Goal: Task Accomplishment & Management: Manage account settings

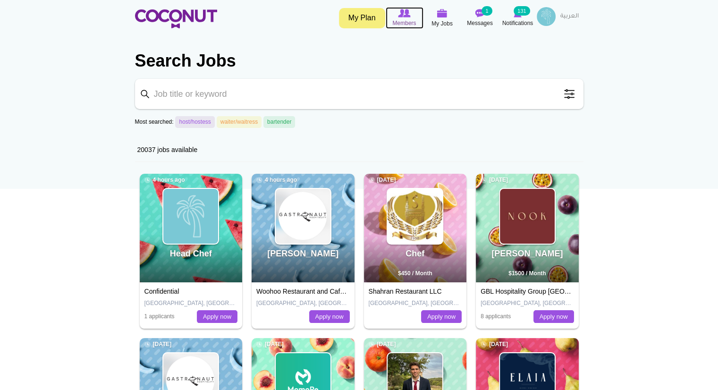
click at [404, 14] on img at bounding box center [404, 13] width 12 height 8
click at [446, 15] on img at bounding box center [442, 13] width 10 height 8
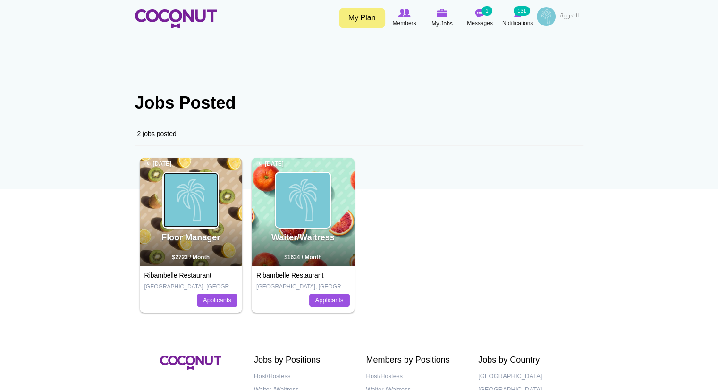
click at [164, 226] on img at bounding box center [190, 200] width 55 height 55
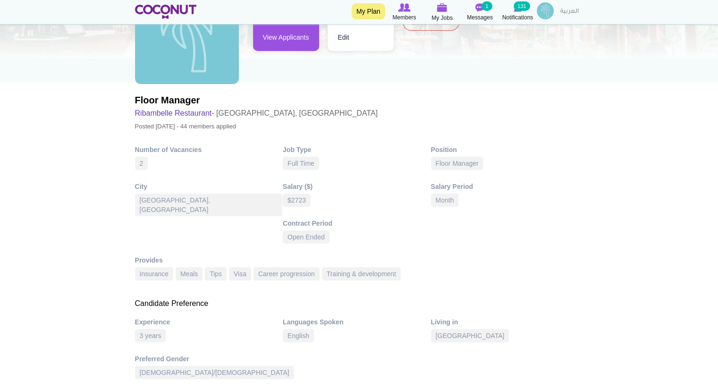
scroll to position [90, 0]
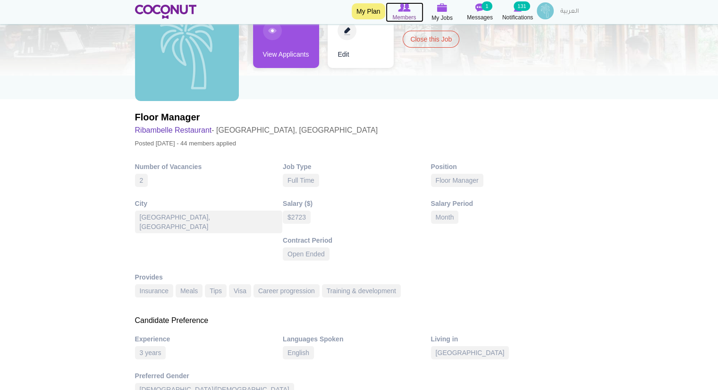
click at [413, 7] on icon at bounding box center [405, 7] width 38 height 10
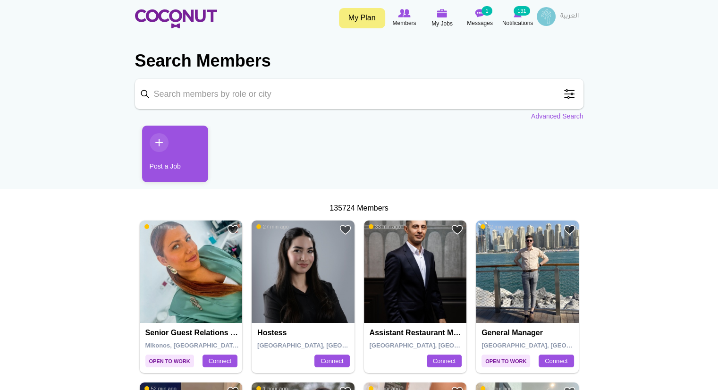
click at [435, 87] on input "Keyword" at bounding box center [359, 94] width 448 height 30
type input "floor mangers"
click at [441, 15] on img at bounding box center [442, 13] width 10 height 8
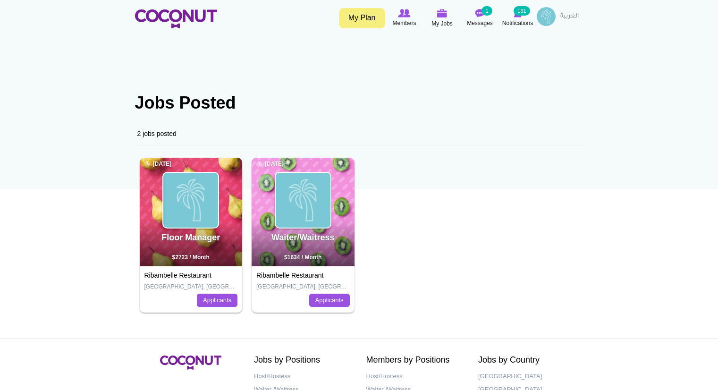
click at [441, 15] on img at bounding box center [442, 13] width 10 height 8
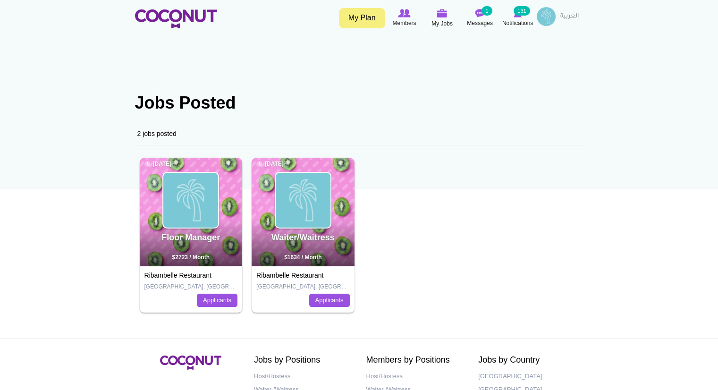
click at [210, 260] on span "$2723 / Month" at bounding box center [190, 257] width 37 height 7
click at [208, 296] on link "Applicants" at bounding box center [217, 300] width 41 height 13
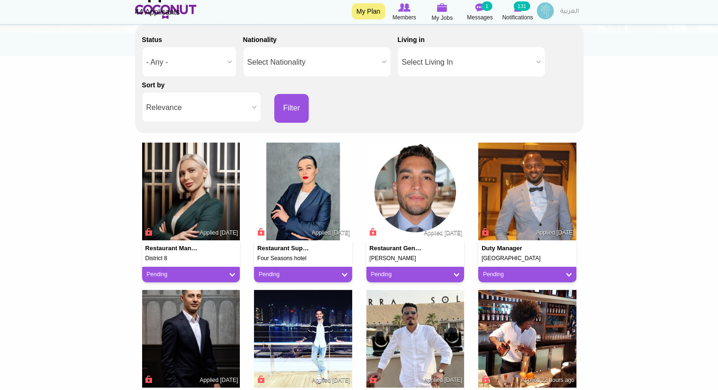
scroll to position [133, 0]
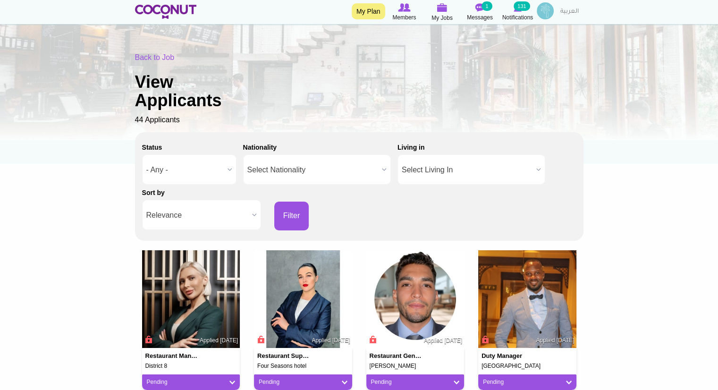
scroll to position [23, 0]
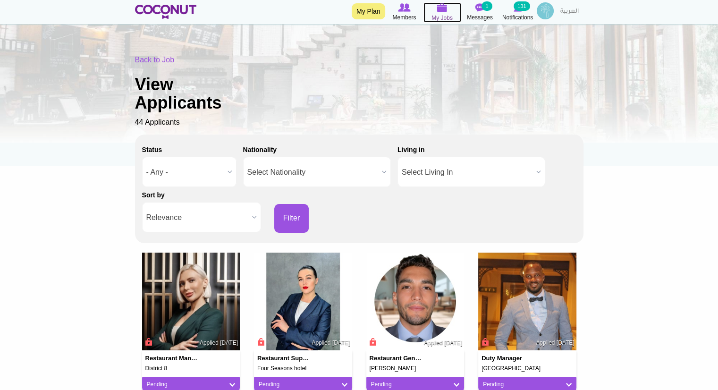
click at [443, 10] on img at bounding box center [442, 7] width 10 height 8
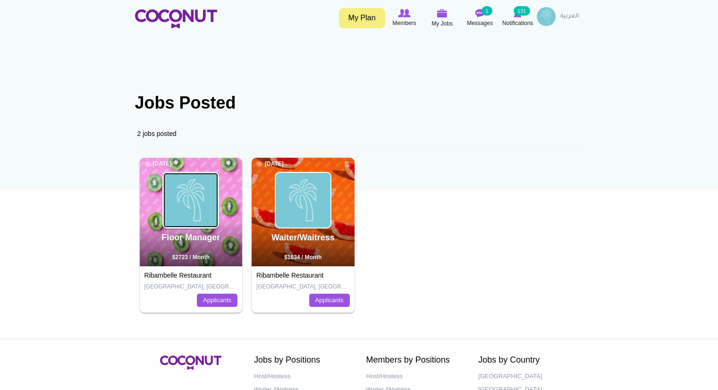
click at [193, 215] on img at bounding box center [190, 200] width 55 height 55
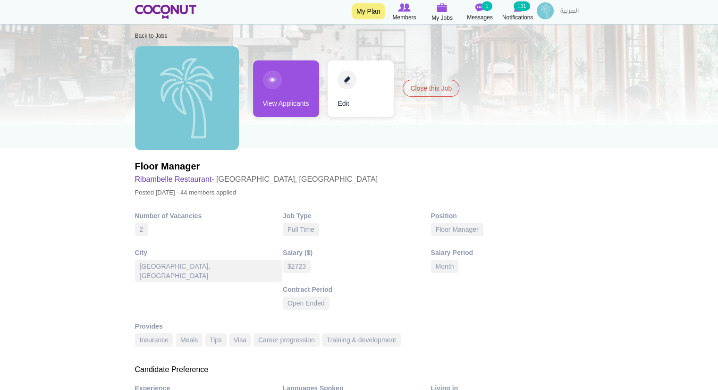
scroll to position [40, 0]
click at [277, 91] on link "View Applicants" at bounding box center [286, 89] width 66 height 57
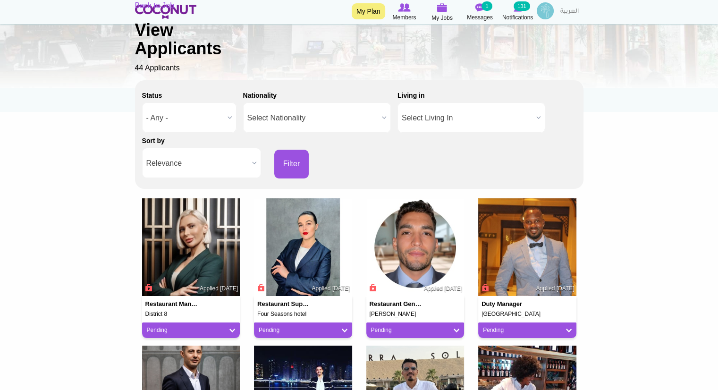
scroll to position [89, 0]
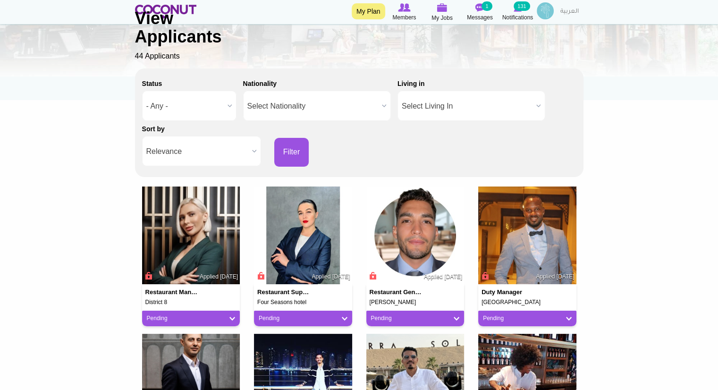
click at [230, 103] on b at bounding box center [230, 105] width 12 height 29
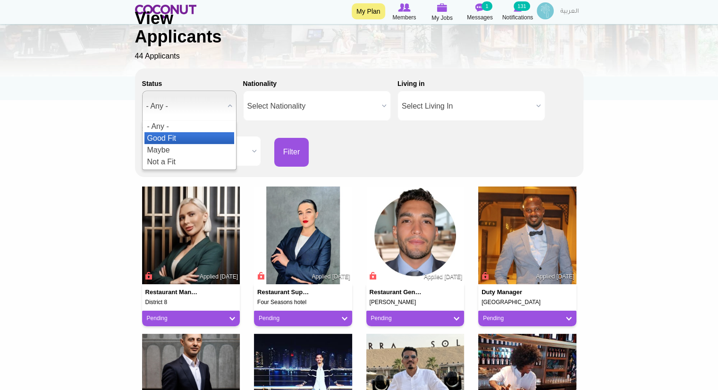
click at [171, 139] on li "Good Fit" at bounding box center [189, 138] width 90 height 12
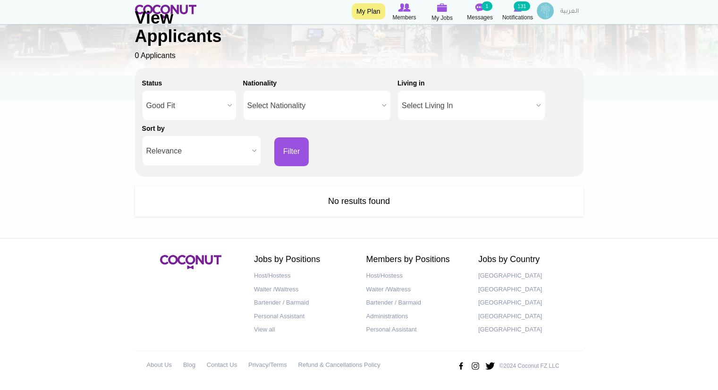
scroll to position [89, 0]
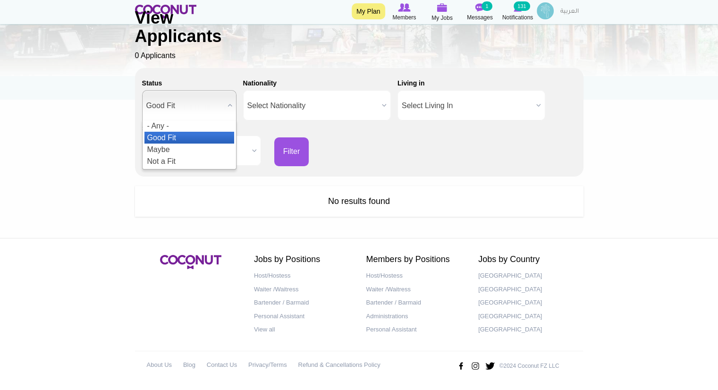
click at [183, 100] on span "Good Fit" at bounding box center [184, 106] width 77 height 30
click at [174, 124] on li "- Any -" at bounding box center [189, 126] width 90 height 12
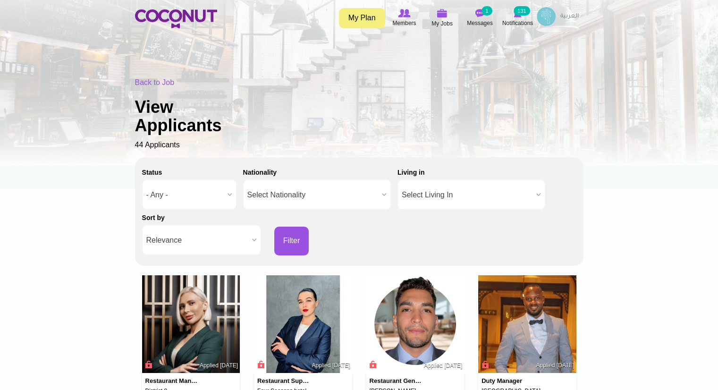
scroll to position [176, 0]
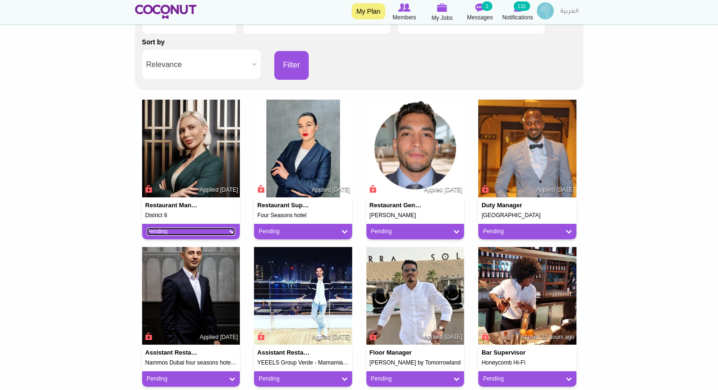
click at [228, 232] on link "Pending" at bounding box center [191, 231] width 89 height 8
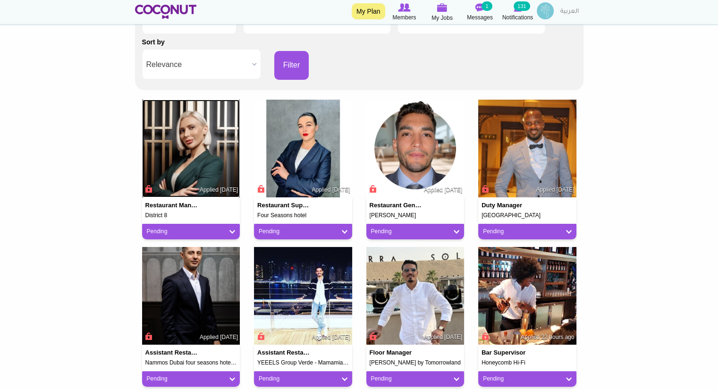
click at [178, 158] on img at bounding box center [191, 149] width 98 height 98
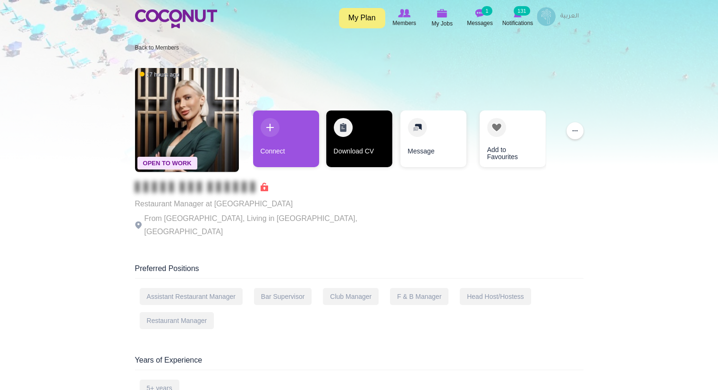
click at [359, 141] on link "Download CV" at bounding box center [359, 138] width 66 height 57
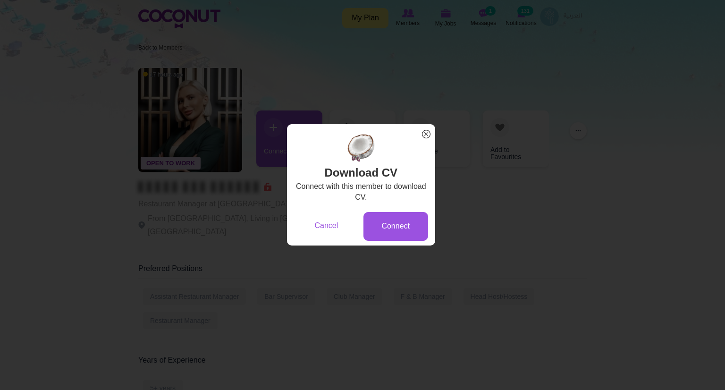
click at [426, 132] on span "x" at bounding box center [426, 134] width 12 height 12
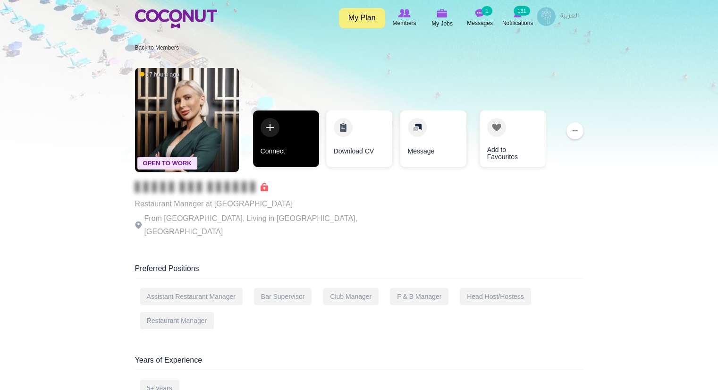
click at [295, 144] on link "Connect" at bounding box center [286, 138] width 66 height 57
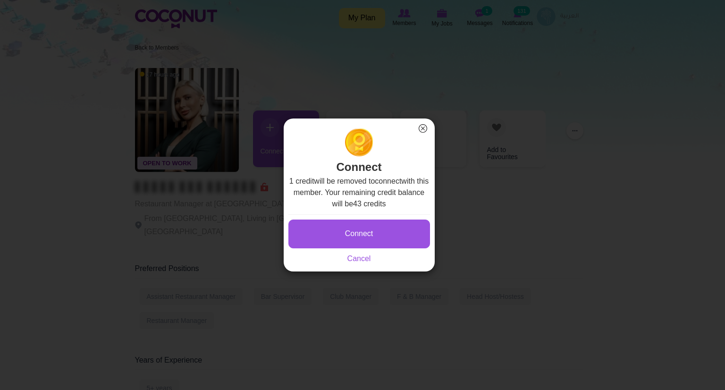
click at [422, 129] on button "×" at bounding box center [423, 128] width 12 height 12
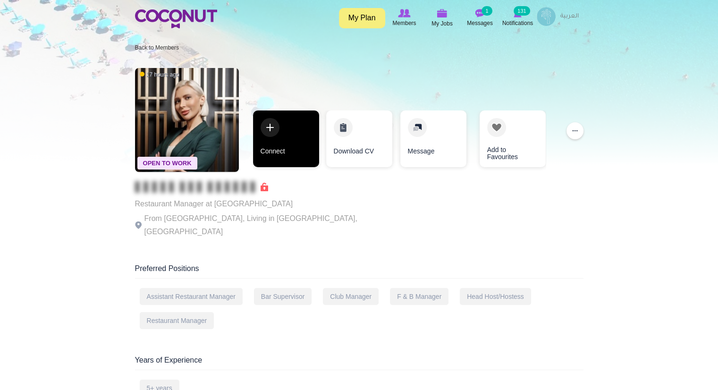
click at [294, 149] on link "Connect" at bounding box center [286, 138] width 66 height 57
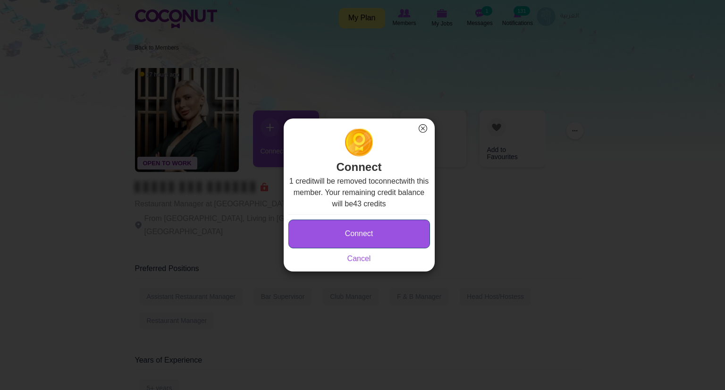
click at [359, 236] on button "Connect" at bounding box center [359, 233] width 142 height 29
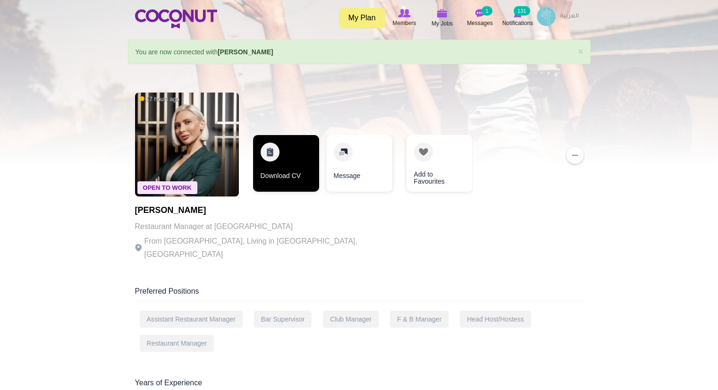
click at [291, 173] on link "Download CV" at bounding box center [286, 163] width 66 height 57
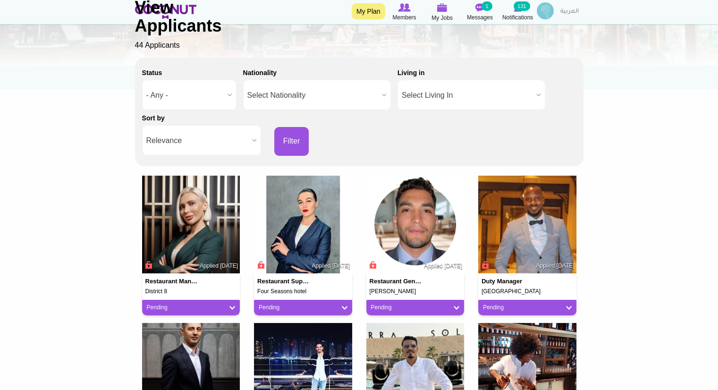
scroll to position [105, 0]
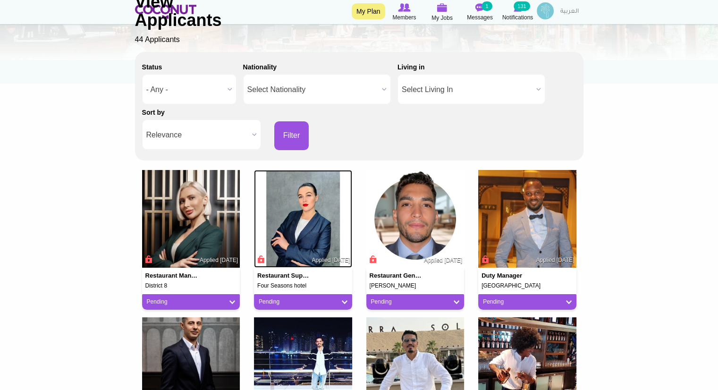
click at [297, 257] on img at bounding box center [303, 219] width 98 height 98
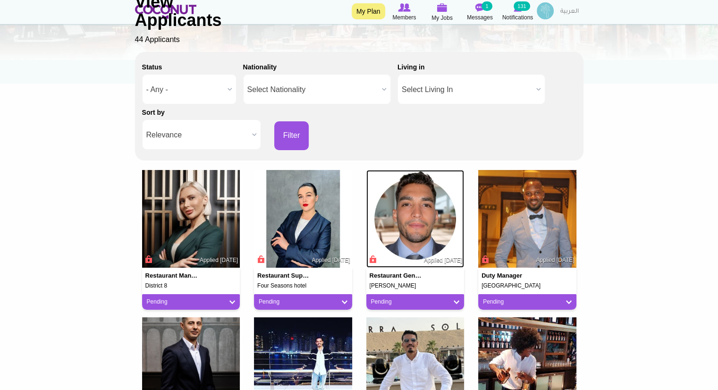
click at [421, 236] on img at bounding box center [415, 219] width 98 height 98
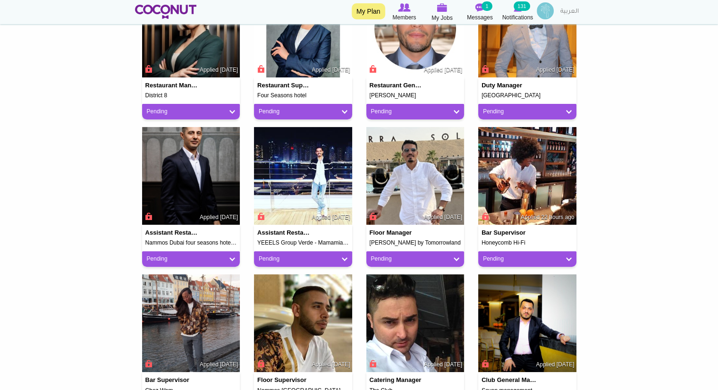
scroll to position [298, 0]
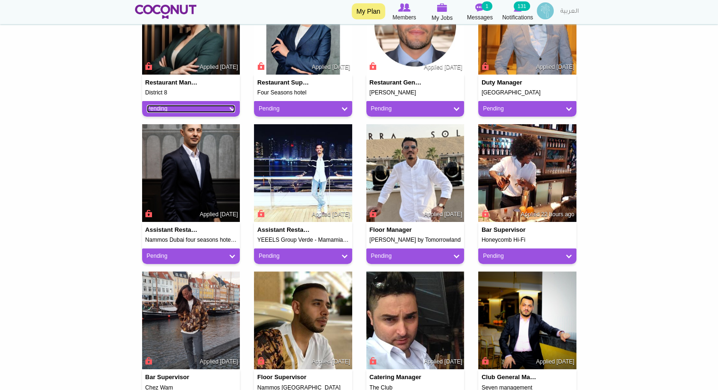
click at [216, 109] on link "Pending" at bounding box center [191, 109] width 89 height 8
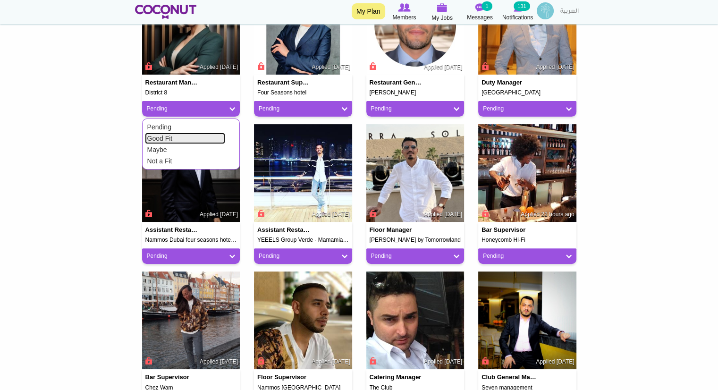
click at [197, 135] on link "Good Fit" at bounding box center [185, 138] width 80 height 11
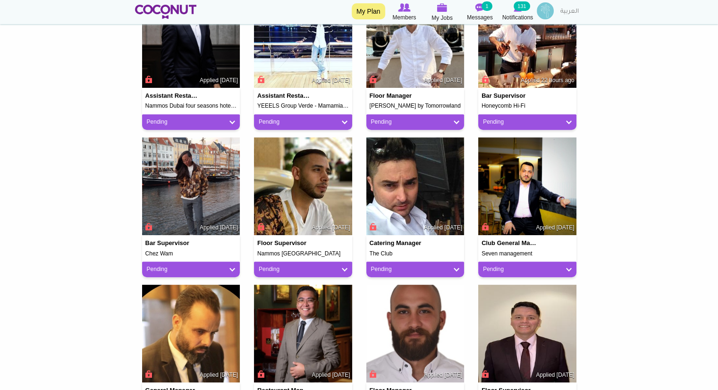
scroll to position [431, 0]
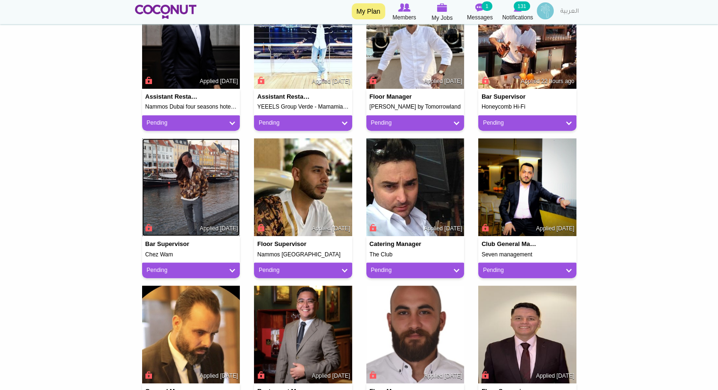
click at [206, 196] on img at bounding box center [191, 187] width 98 height 98
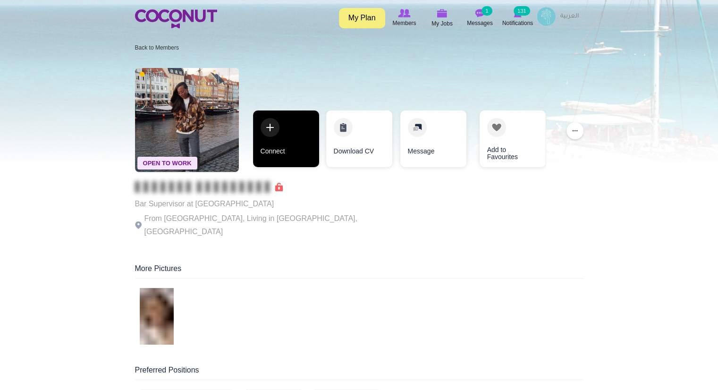
click at [276, 142] on link "Connect" at bounding box center [286, 138] width 66 height 57
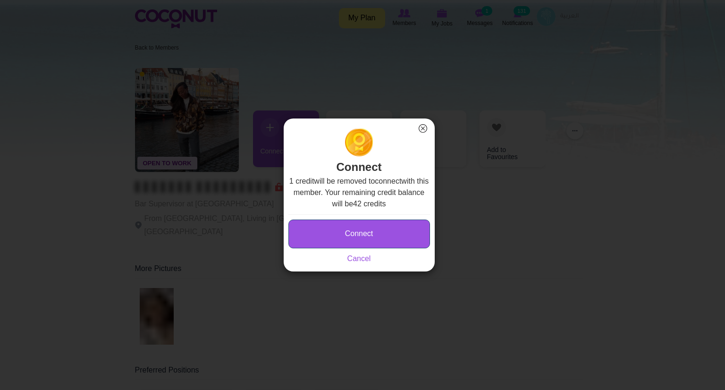
click at [343, 228] on button "Connect" at bounding box center [359, 233] width 142 height 29
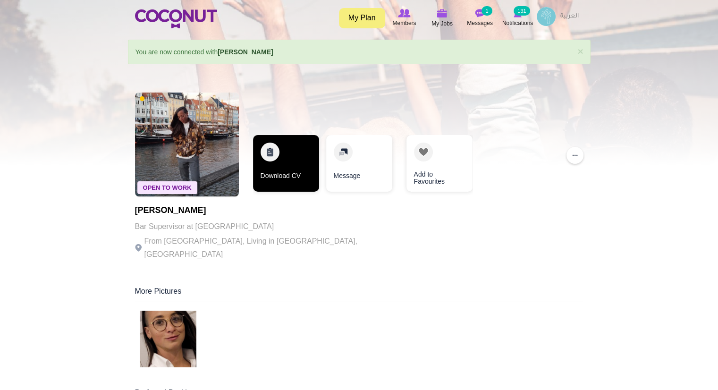
click at [307, 159] on link "Download CV" at bounding box center [286, 163] width 66 height 57
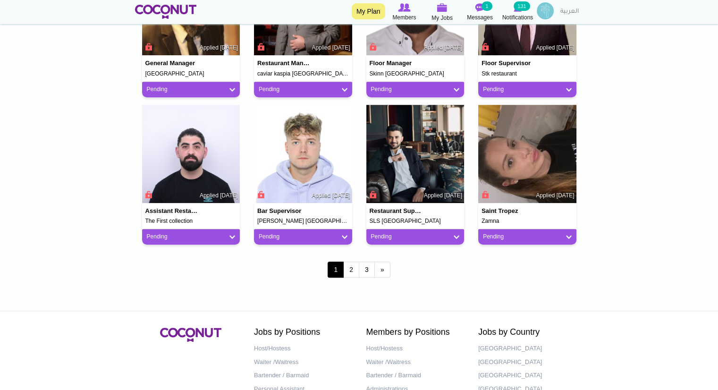
scroll to position [760, 0]
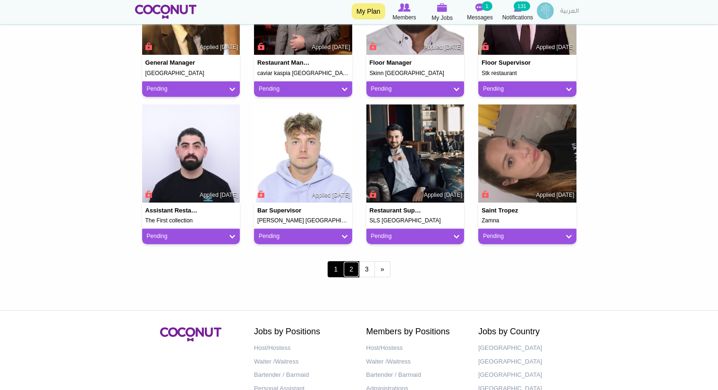
click at [352, 274] on link "2" at bounding box center [351, 269] width 16 height 16
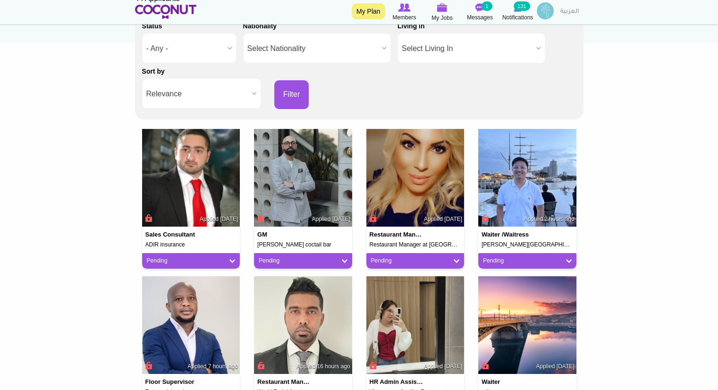
scroll to position [147, 0]
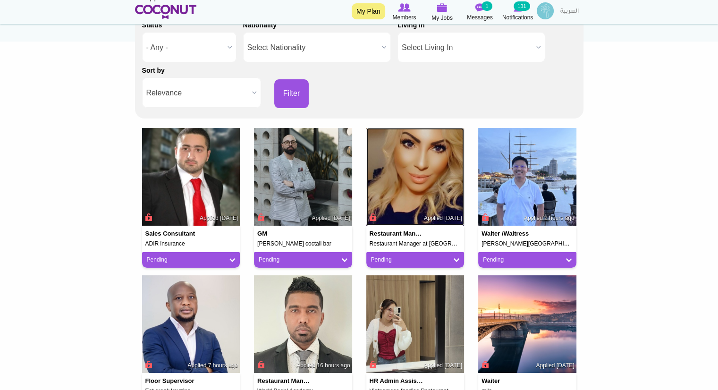
click at [450, 171] on img at bounding box center [415, 177] width 98 height 98
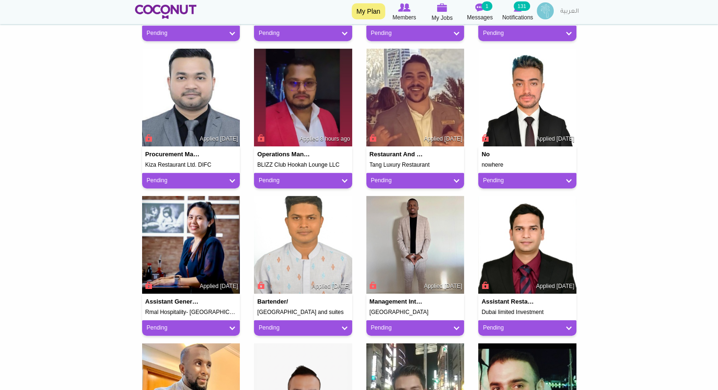
scroll to position [520, 0]
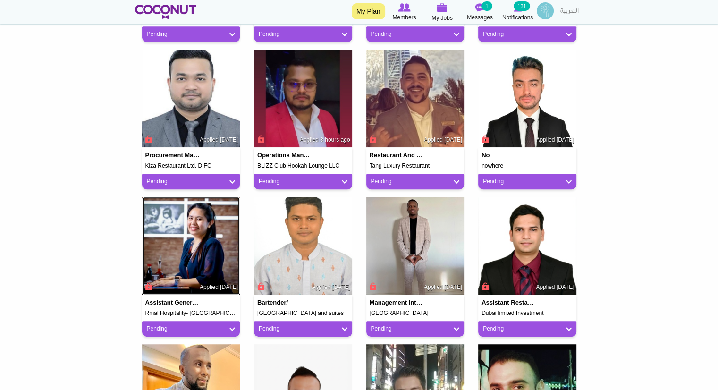
click at [198, 219] on img at bounding box center [191, 246] width 98 height 98
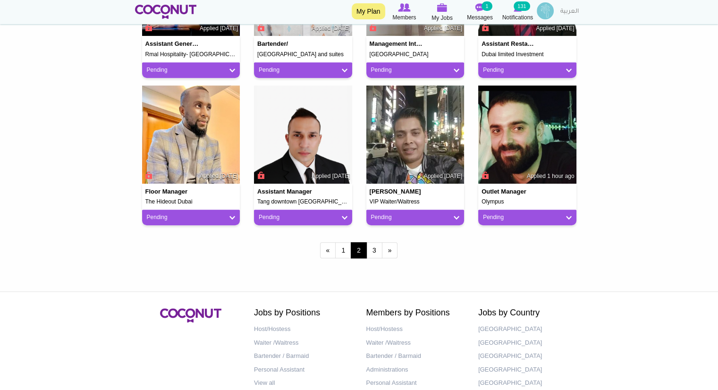
scroll to position [765, 0]
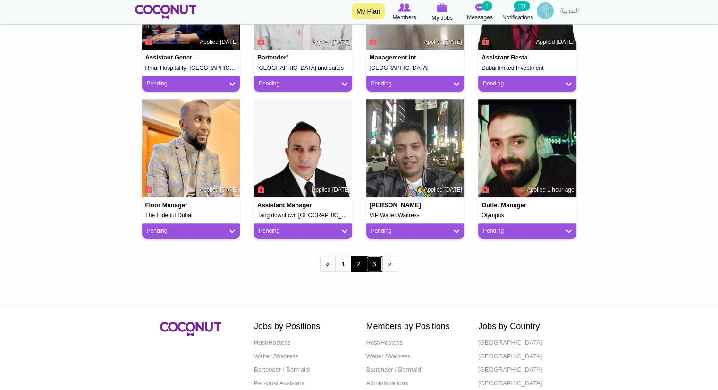
click at [374, 261] on link "3" at bounding box center [374, 264] width 16 height 16
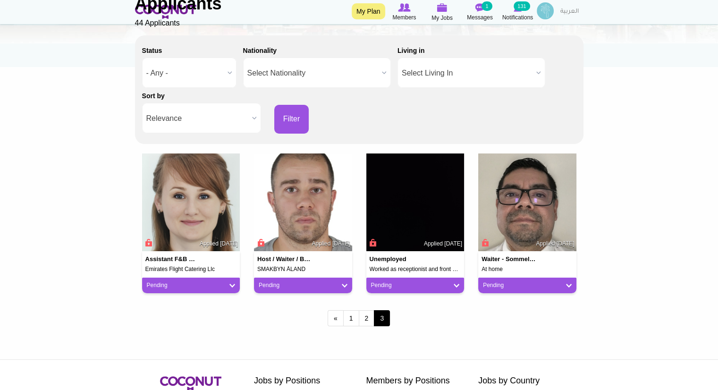
scroll to position [122, 0]
click at [368, 317] on link "2" at bounding box center [367, 318] width 16 height 16
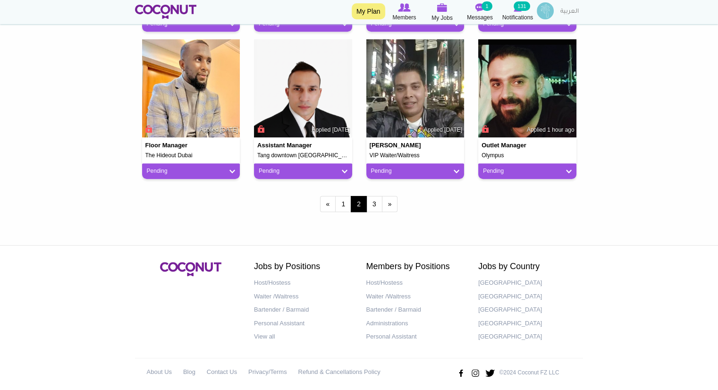
scroll to position [832, 0]
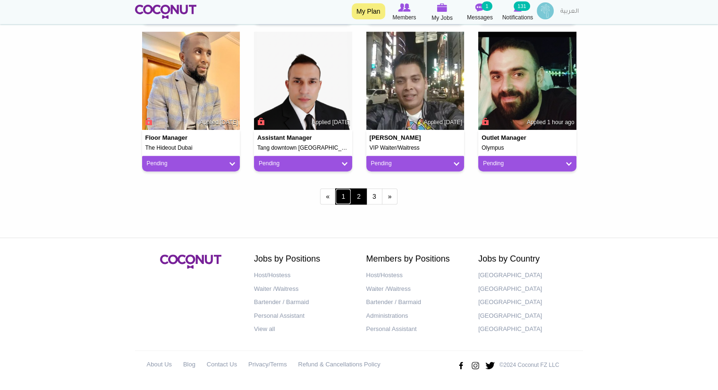
click at [338, 199] on link "1" at bounding box center [343, 196] width 16 height 16
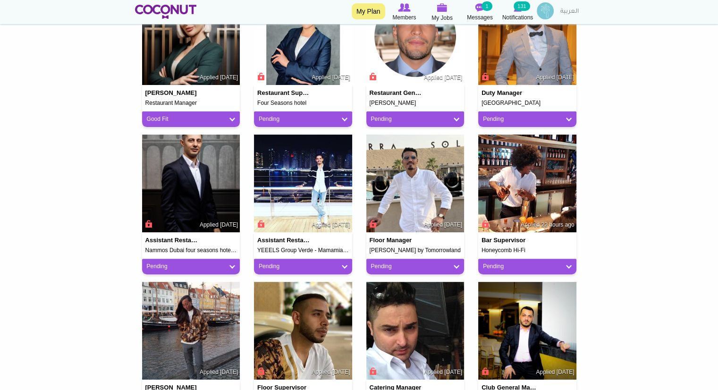
scroll to position [287, 0]
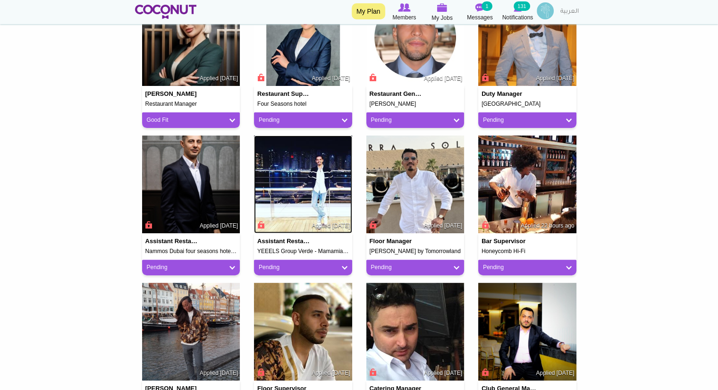
click at [304, 197] on img at bounding box center [303, 184] width 98 height 98
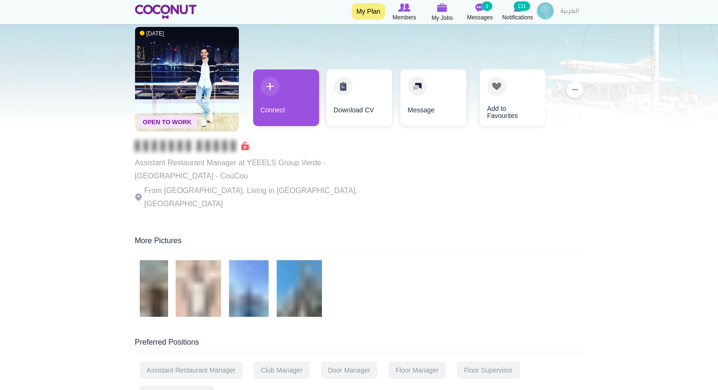
scroll to position [26, 0]
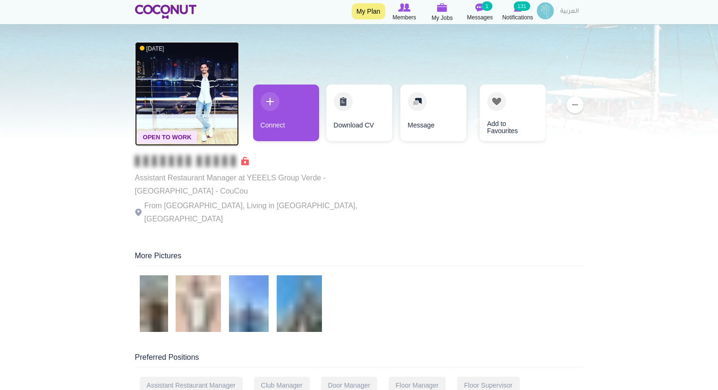
click at [223, 84] on img at bounding box center [187, 94] width 104 height 104
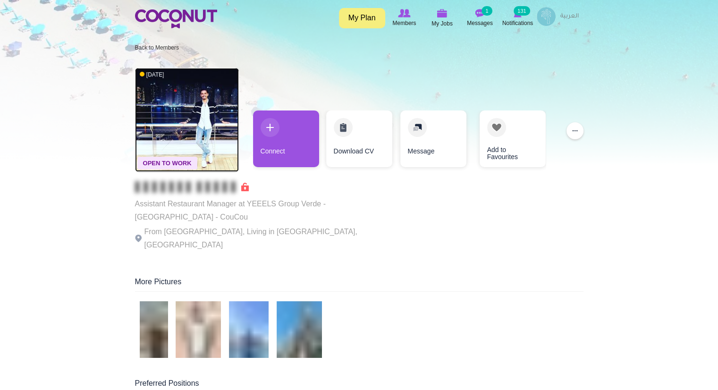
click at [209, 111] on img at bounding box center [187, 120] width 104 height 104
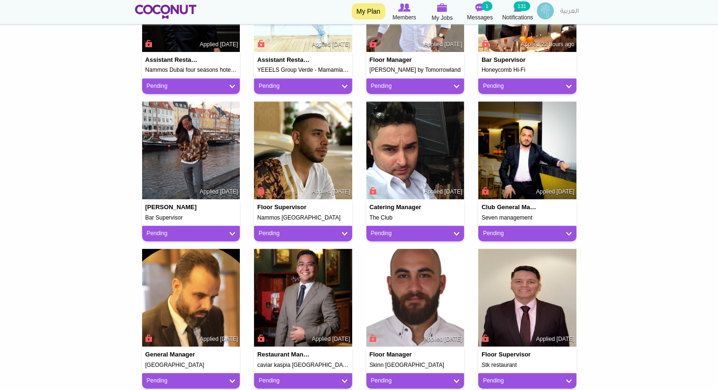
scroll to position [498, 0]
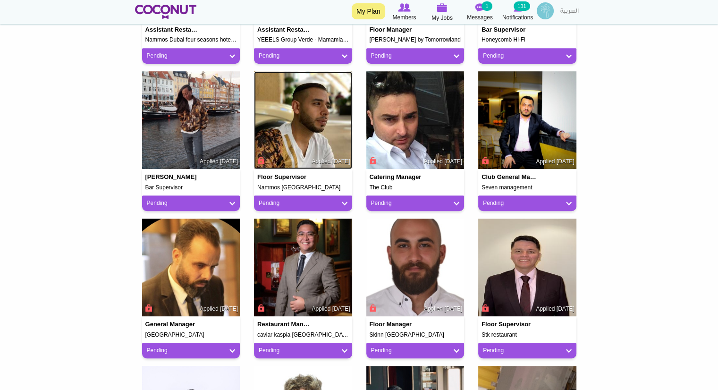
click at [313, 151] on img at bounding box center [303, 120] width 98 height 98
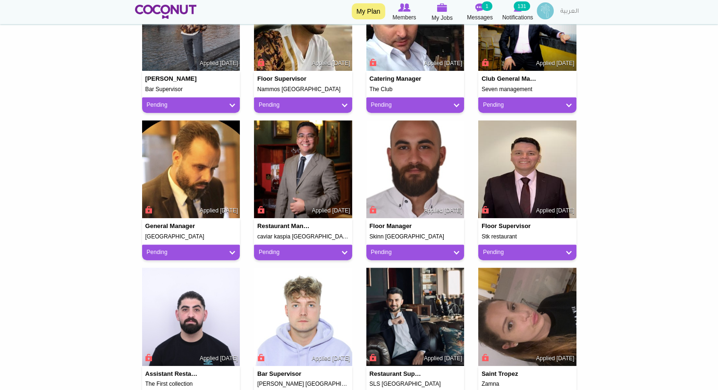
scroll to position [597, 0]
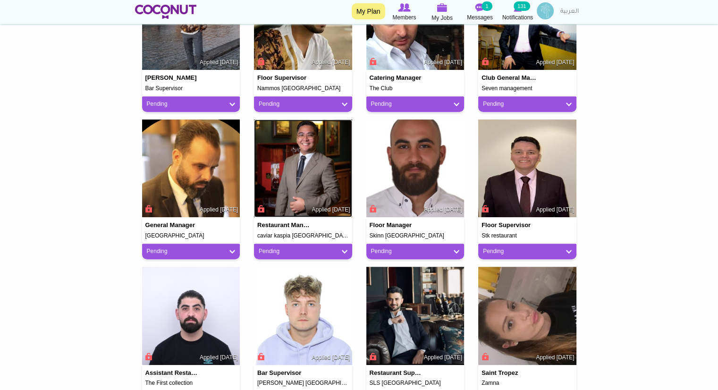
click at [302, 164] on img at bounding box center [303, 168] width 98 height 98
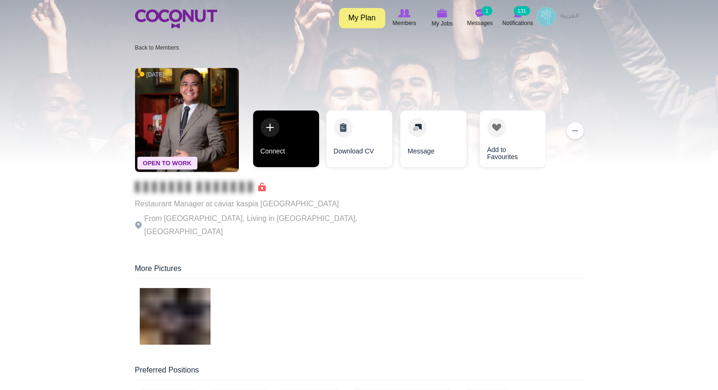
click at [294, 142] on link "Connect" at bounding box center [286, 138] width 66 height 57
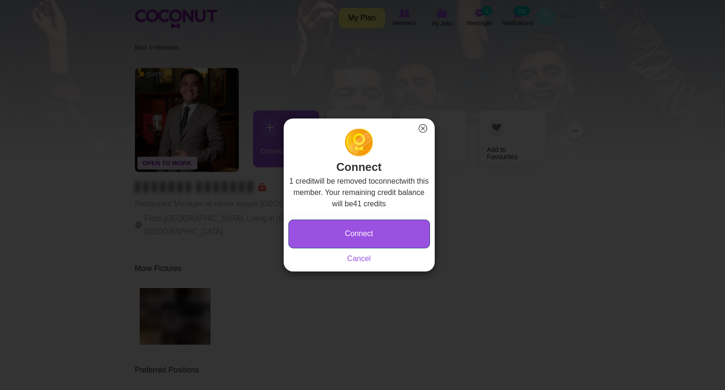
click at [328, 233] on button "Connect" at bounding box center [359, 233] width 142 height 29
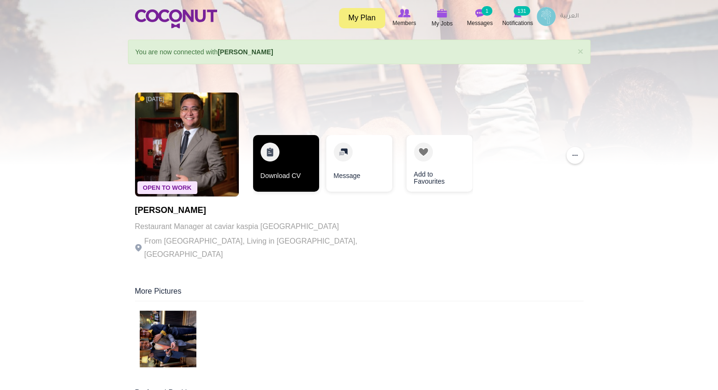
click at [287, 169] on link "Download CV" at bounding box center [286, 163] width 66 height 57
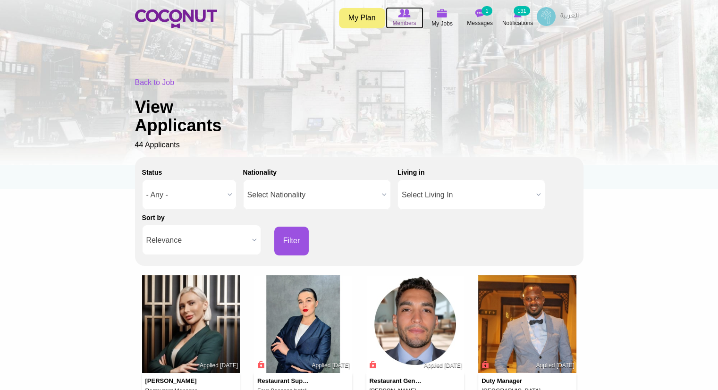
click at [408, 21] on span "Members" at bounding box center [404, 22] width 24 height 9
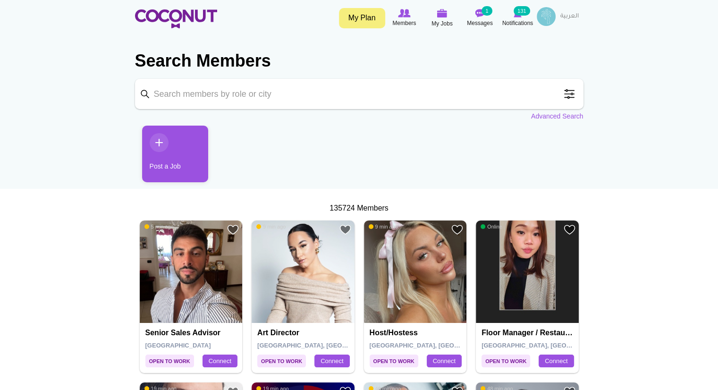
click at [232, 94] on input "Keyword" at bounding box center [359, 94] width 448 height 30
type input "Floor manager"
click button "Search" at bounding box center [0, 0] width 0 height 0
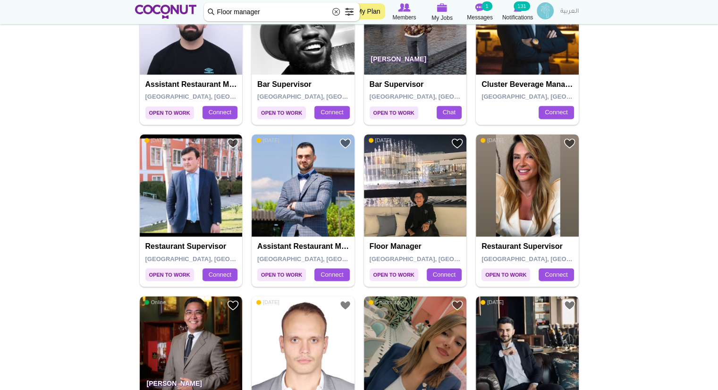
scroll to position [1251, 0]
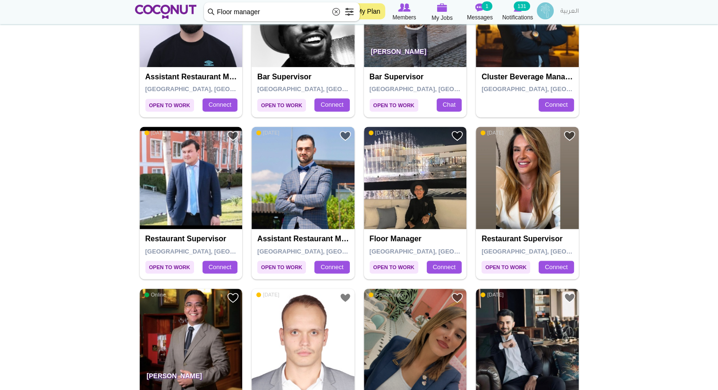
click at [428, 186] on img at bounding box center [415, 177] width 103 height 103
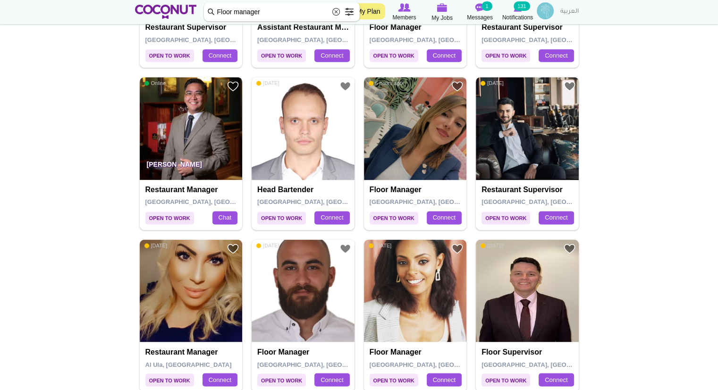
scroll to position [1462, 0]
click at [427, 141] on img at bounding box center [415, 128] width 103 height 103
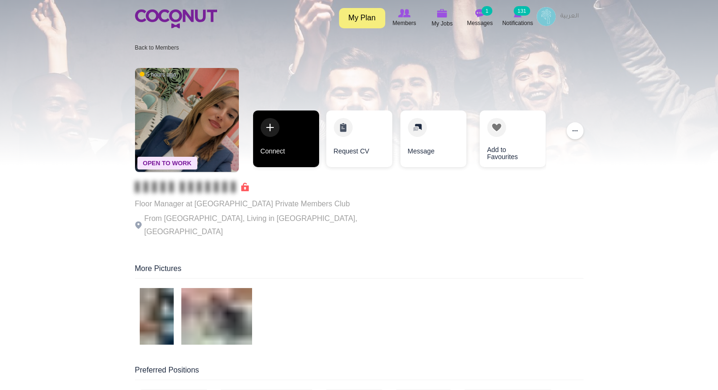
click at [279, 135] on link "Connect" at bounding box center [286, 138] width 66 height 57
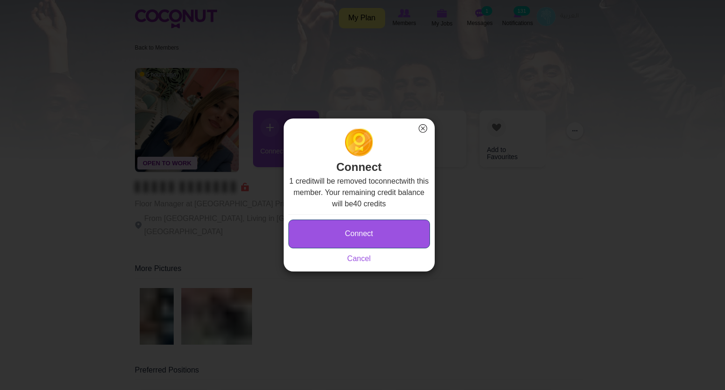
click at [349, 229] on button "Connect" at bounding box center [359, 233] width 142 height 29
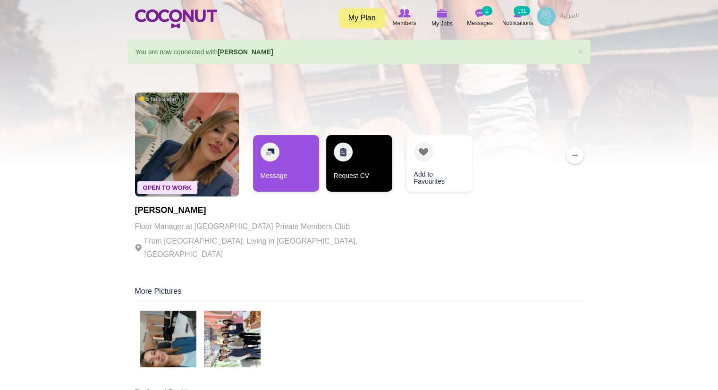
click at [362, 161] on link "Request CV" at bounding box center [359, 163] width 66 height 57
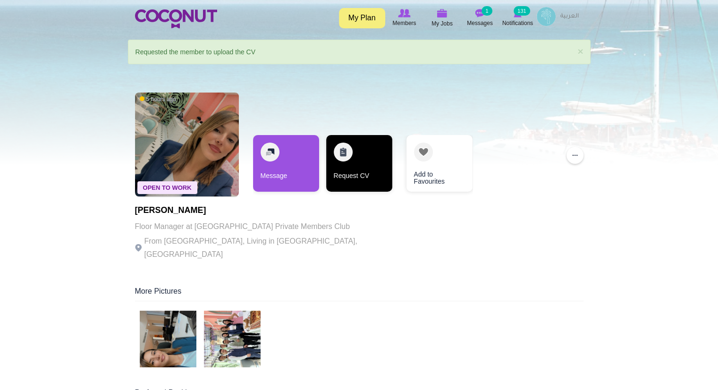
click at [355, 165] on link "Request CV" at bounding box center [359, 163] width 66 height 57
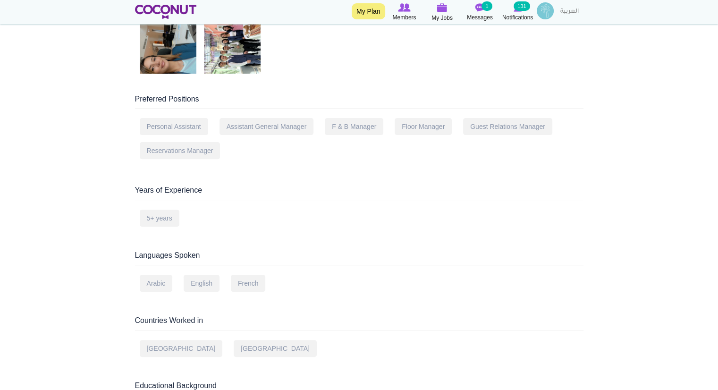
scroll to position [309, 0]
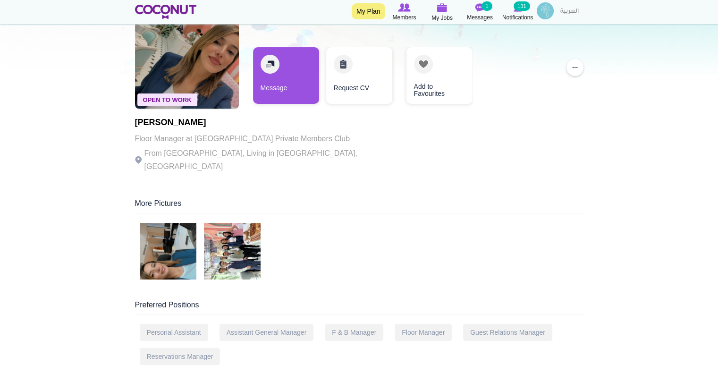
scroll to position [91, 0]
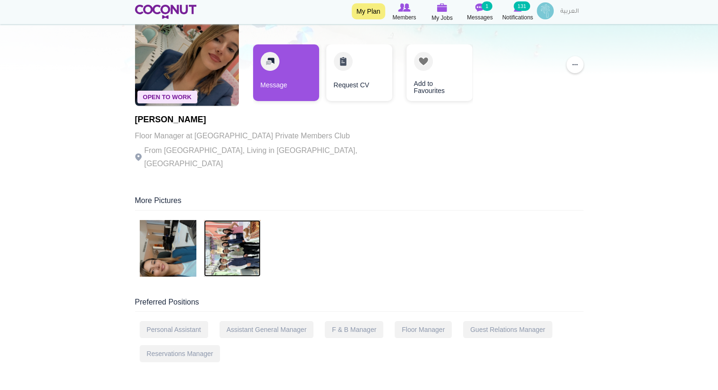
click at [232, 240] on img at bounding box center [232, 248] width 57 height 57
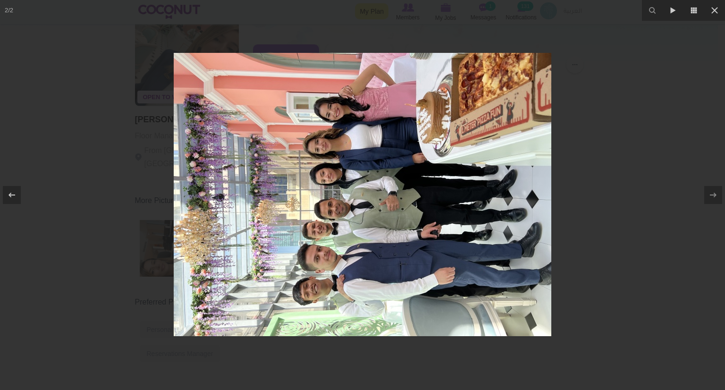
click at [638, 155] on div at bounding box center [362, 195] width 725 height 390
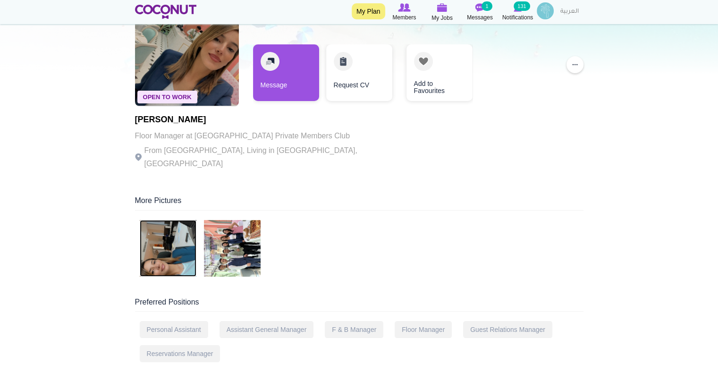
click at [170, 240] on img at bounding box center [168, 248] width 57 height 57
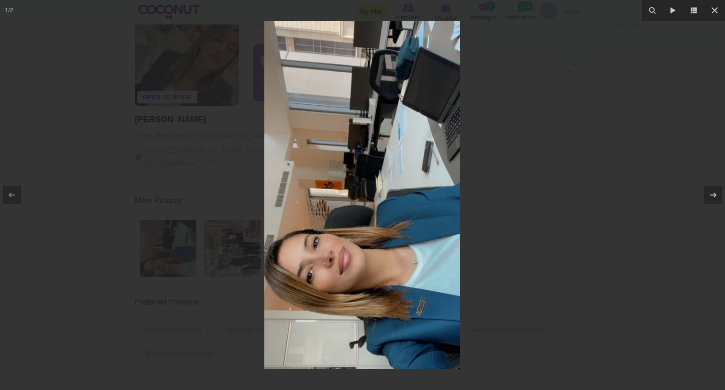
click at [491, 213] on div at bounding box center [362, 195] width 725 height 390
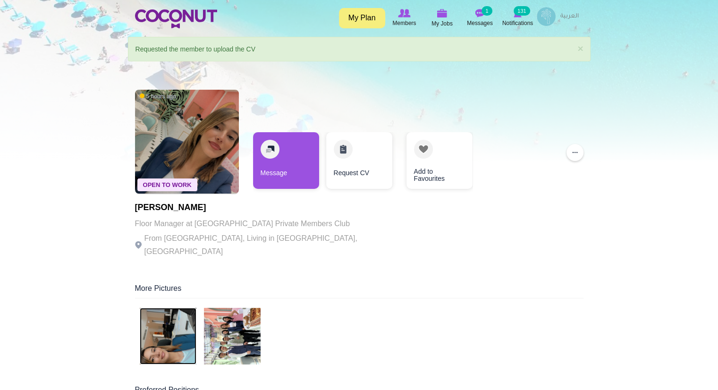
scroll to position [3, 0]
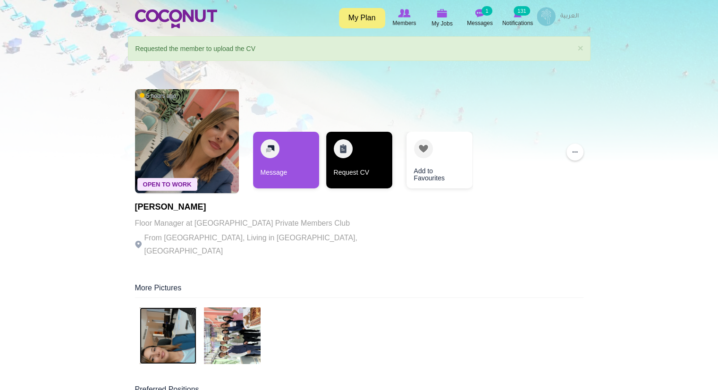
click at [354, 154] on link "Request CV" at bounding box center [359, 160] width 66 height 57
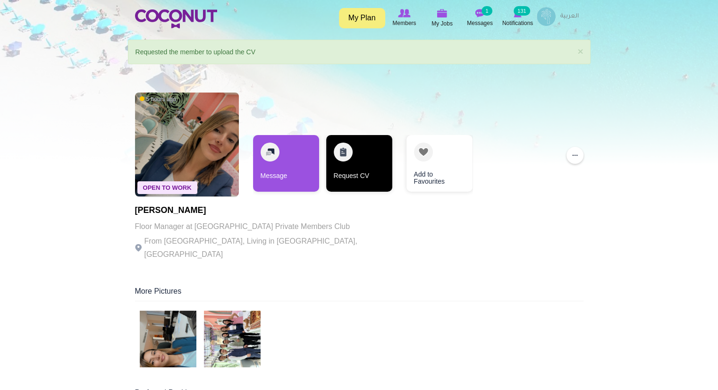
click at [364, 160] on link "Request CV" at bounding box center [359, 163] width 66 height 57
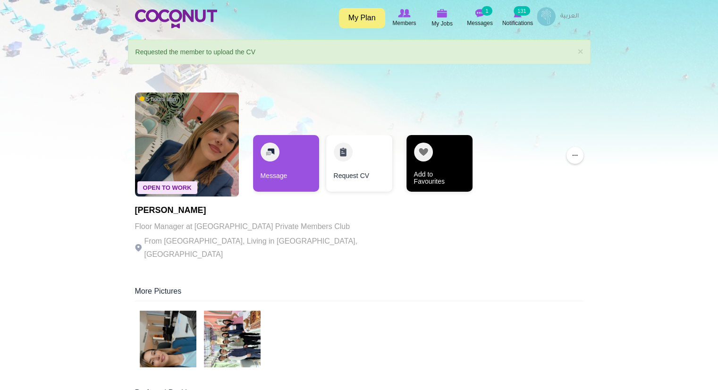
click at [435, 159] on link "Add to Favourites" at bounding box center [439, 163] width 66 height 57
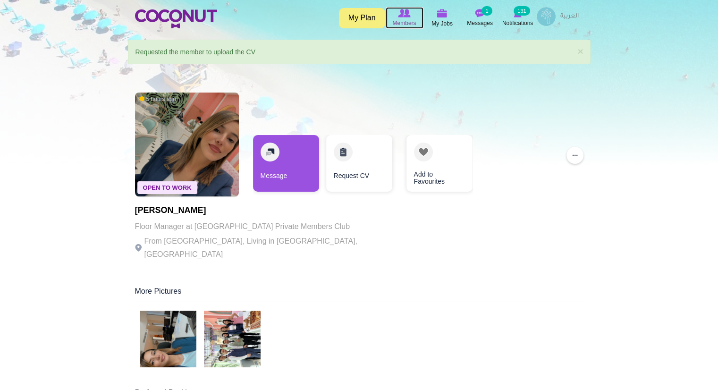
click at [411, 12] on icon at bounding box center [404, 13] width 36 height 10
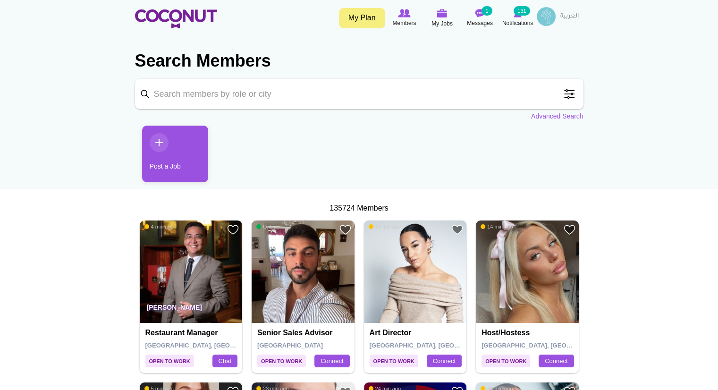
click at [251, 97] on input "Keyword" at bounding box center [359, 94] width 448 height 30
type input "M"
type input "Supervisor"
click button "Search" at bounding box center [0, 0] width 0 height 0
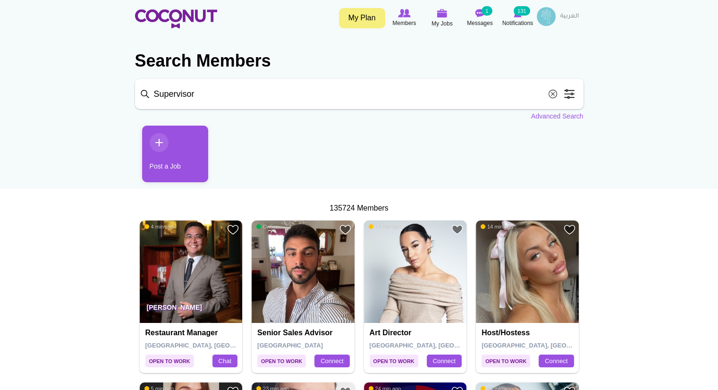
click button "Search" at bounding box center [0, 0] width 0 height 0
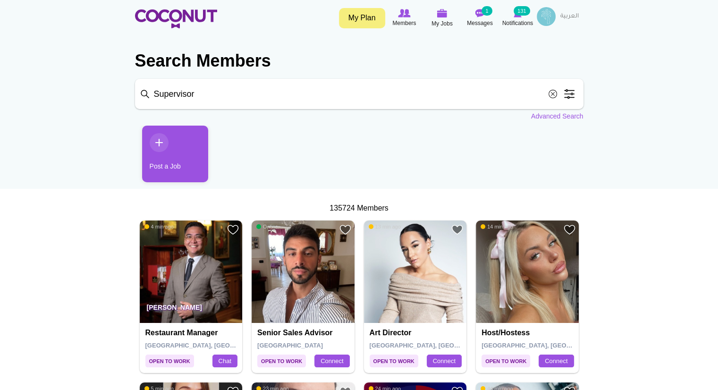
click button "Search" at bounding box center [0, 0] width 0 height 0
click at [300, 126] on ul "Post a Job" at bounding box center [359, 158] width 448 height 64
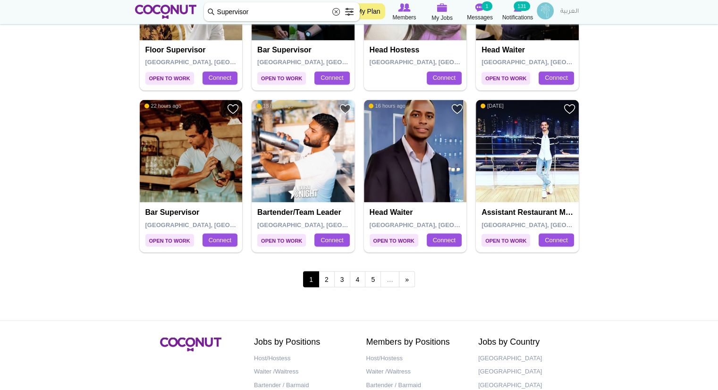
scroll to position [1602, 0]
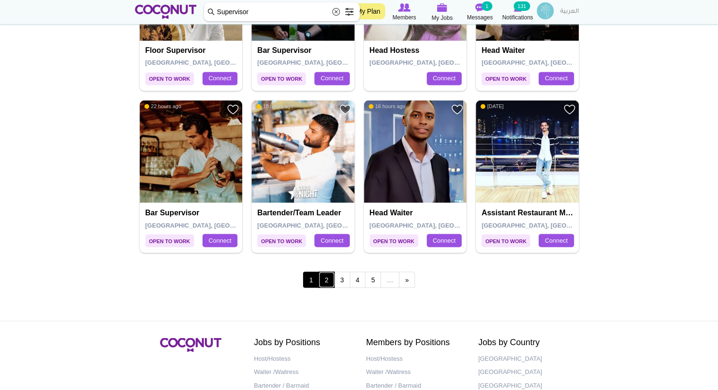
click at [328, 274] on link "2" at bounding box center [327, 279] width 16 height 16
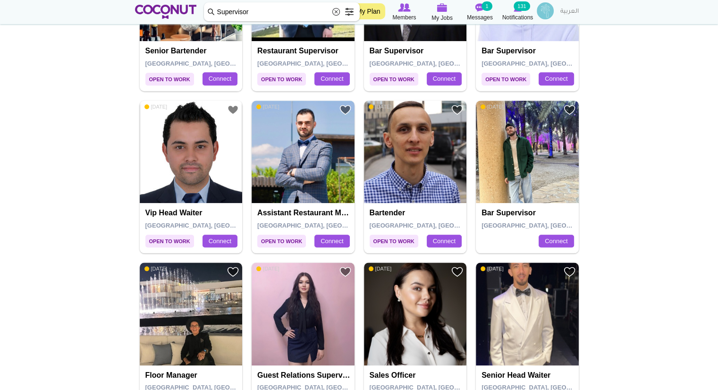
scroll to position [953, 0]
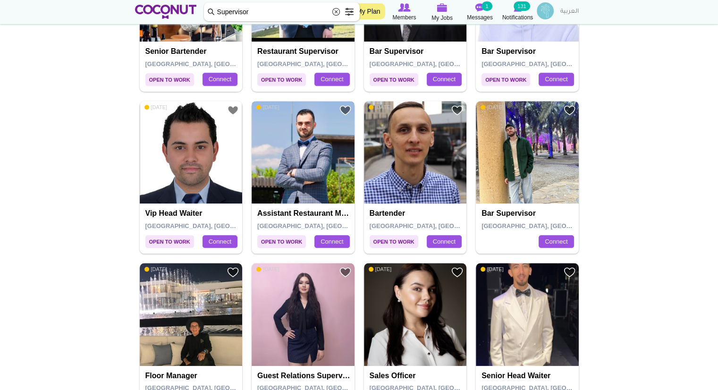
click at [304, 135] on img at bounding box center [303, 152] width 103 height 103
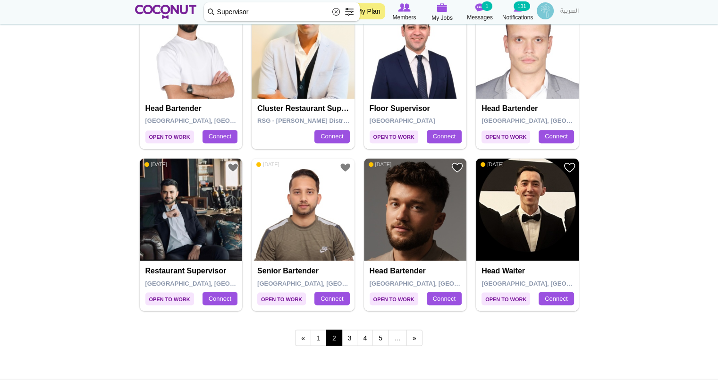
scroll to position [1544, 0]
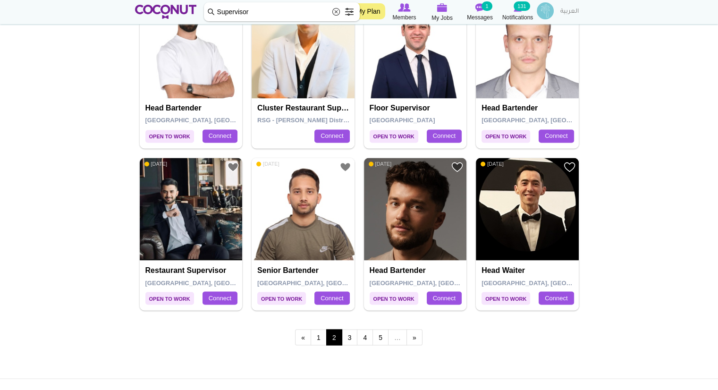
drag, startPoint x: 357, startPoint y: 336, endPoint x: 362, endPoint y: 362, distance: 26.1
click at [348, 329] on link "3" at bounding box center [350, 337] width 16 height 16
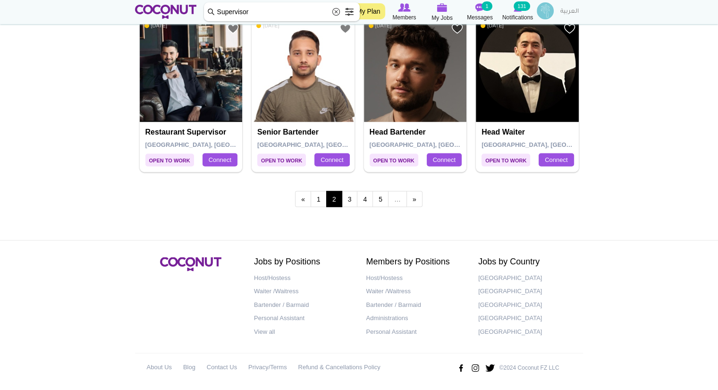
scroll to position [1682, 0]
click at [354, 200] on link "3" at bounding box center [350, 199] width 16 height 16
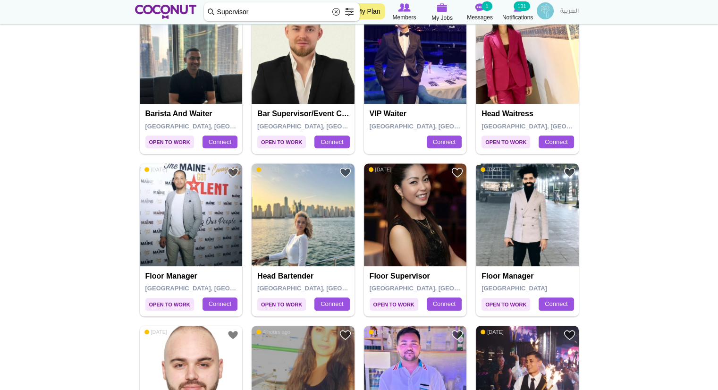
scroll to position [576, 0]
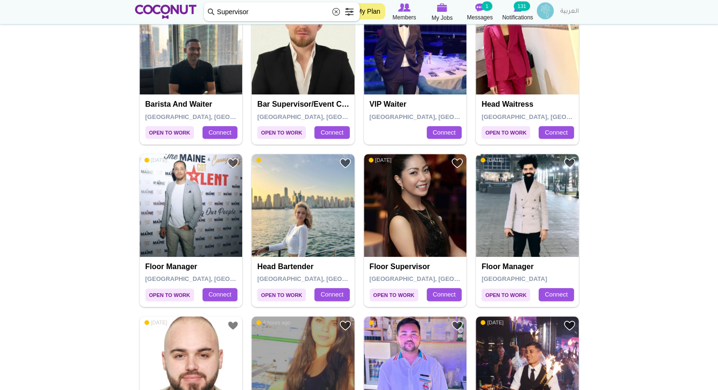
click at [426, 226] on img at bounding box center [415, 205] width 103 height 103
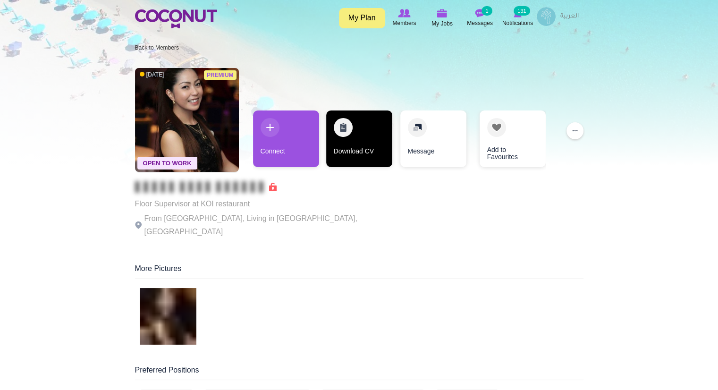
click at [352, 137] on link "Download CV" at bounding box center [359, 138] width 66 height 57
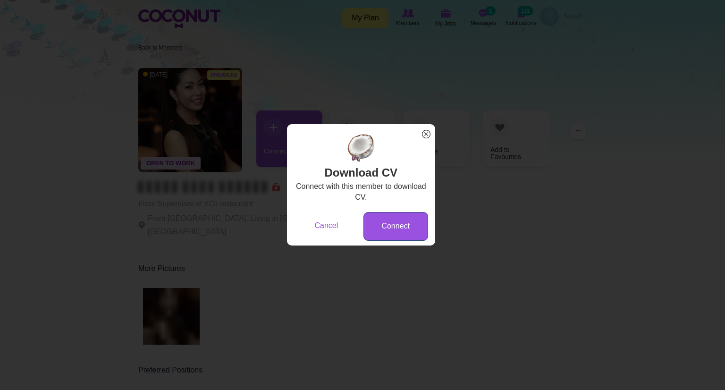
click at [387, 219] on link "Connect" at bounding box center [395, 226] width 65 height 29
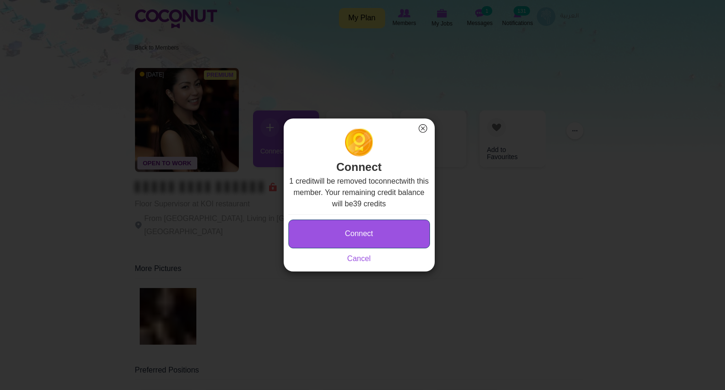
click at [358, 223] on button "Connect" at bounding box center [359, 233] width 142 height 29
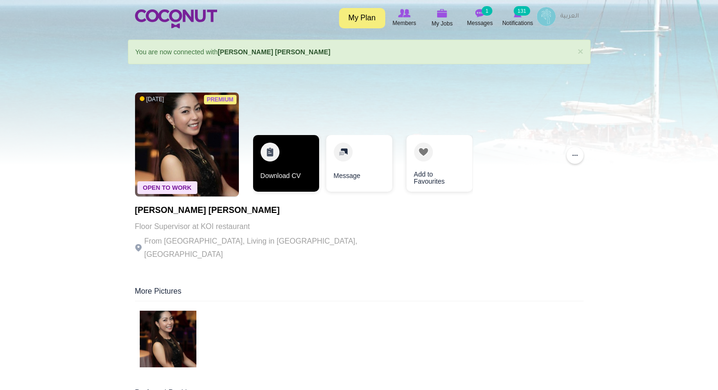
click at [285, 166] on link "Download CV" at bounding box center [286, 163] width 66 height 57
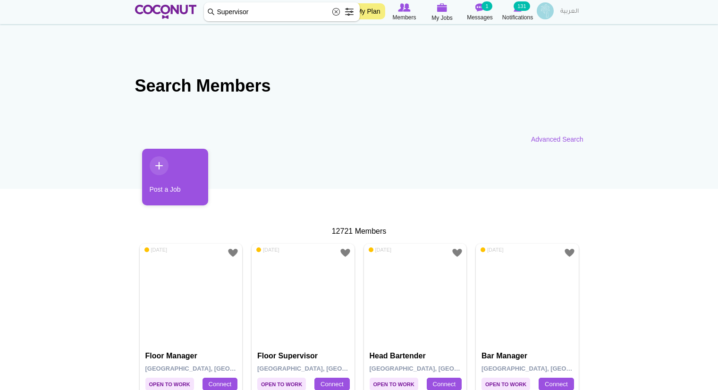
scroll to position [533, 0]
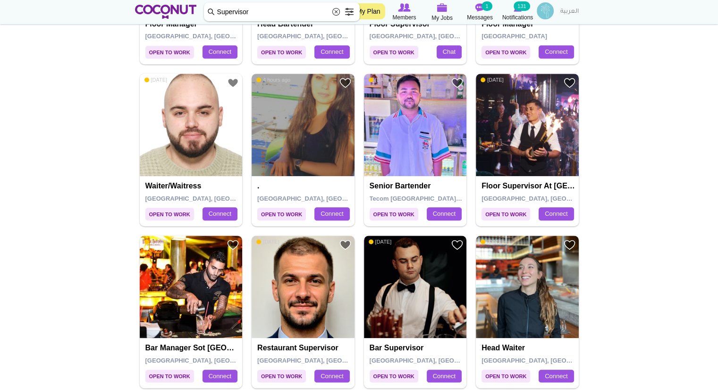
scroll to position [936, 0]
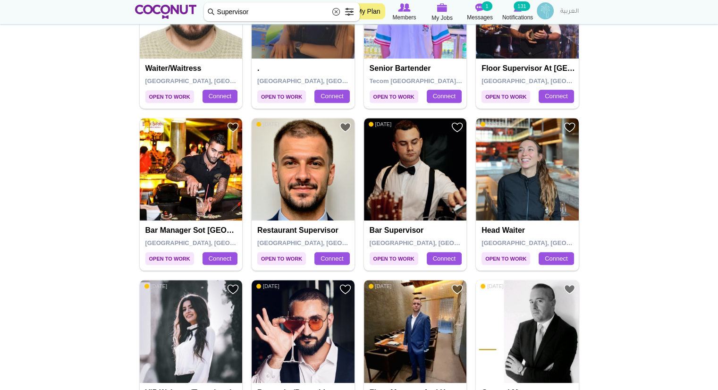
click at [534, 169] on img at bounding box center [527, 169] width 103 height 103
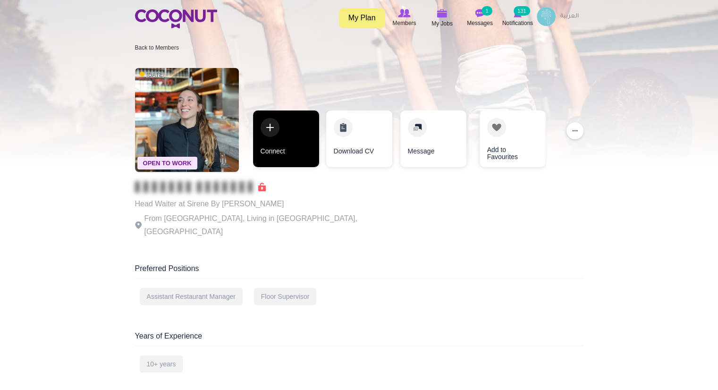
click at [265, 143] on link "Connect" at bounding box center [286, 138] width 66 height 57
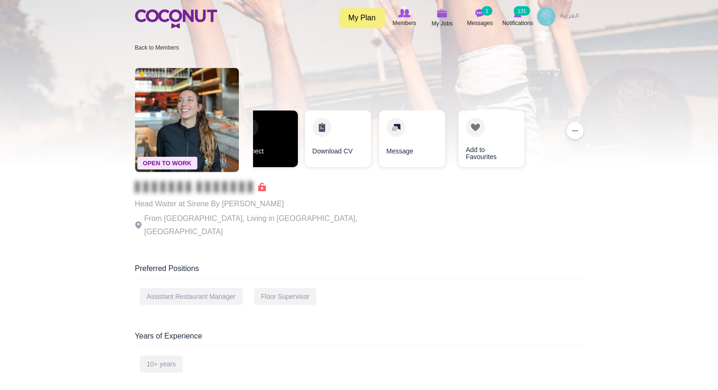
click at [263, 141] on link "Connect" at bounding box center [265, 138] width 66 height 57
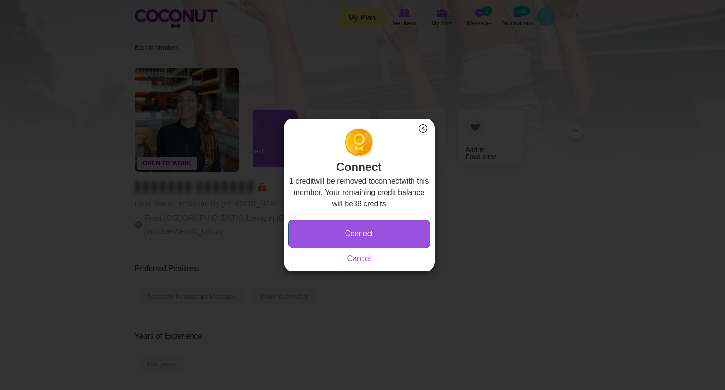
click at [350, 222] on button "Connect" at bounding box center [359, 233] width 142 height 29
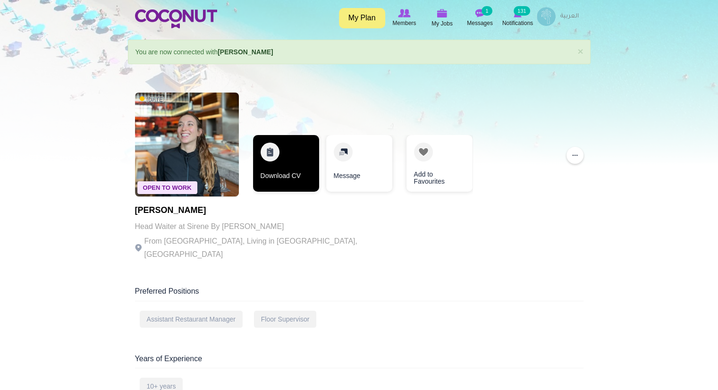
click at [300, 159] on link "Download CV" at bounding box center [286, 163] width 66 height 57
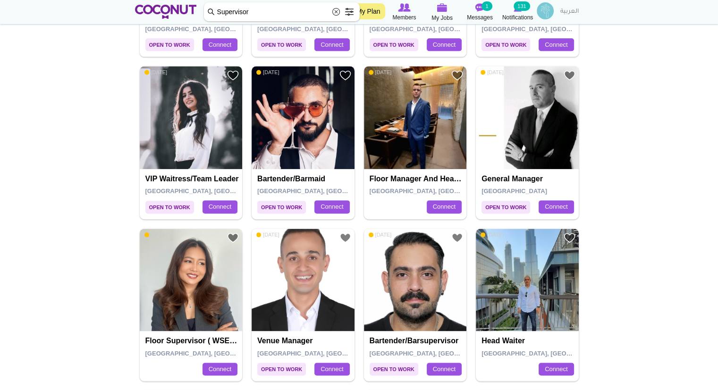
scroll to position [1202, 0]
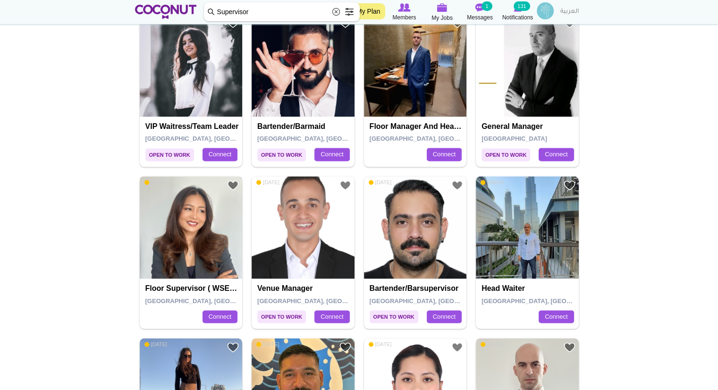
click at [176, 222] on img at bounding box center [191, 227] width 103 height 103
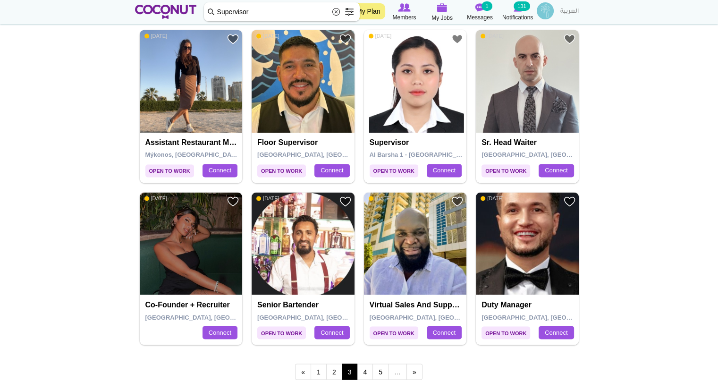
scroll to position [1582, 0]
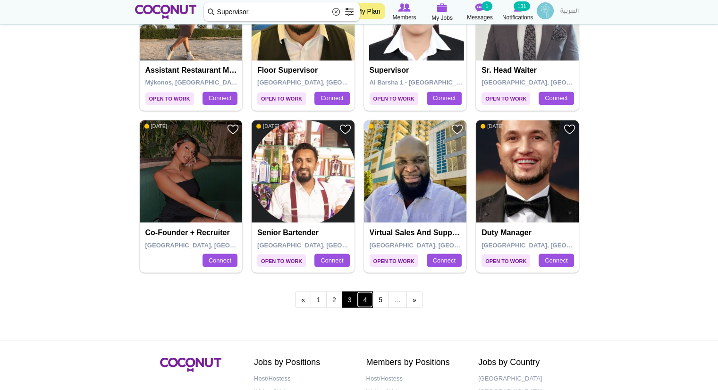
click at [363, 295] on link "4" at bounding box center [365, 299] width 16 height 16
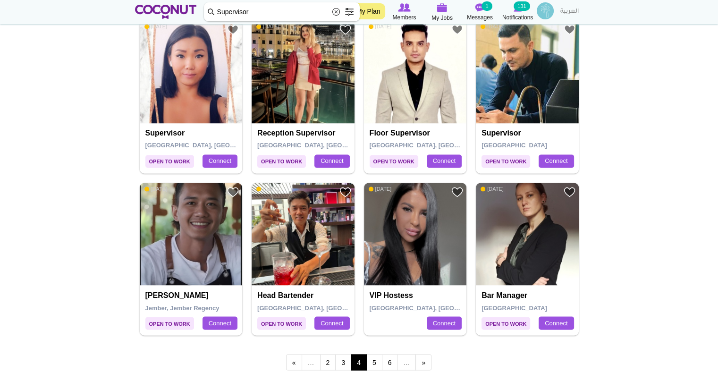
scroll to position [1519, 0]
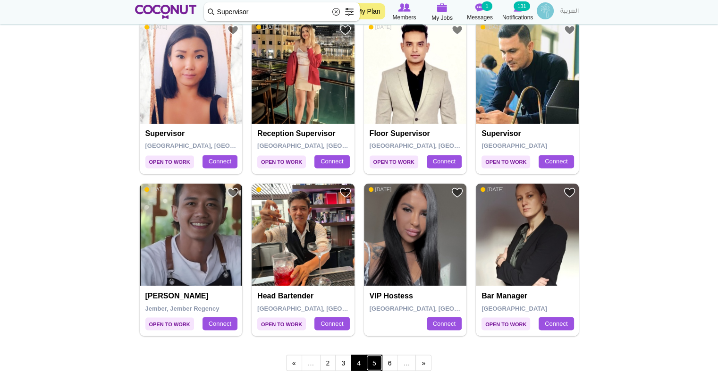
click at [373, 362] on link "5" at bounding box center [374, 362] width 16 height 16
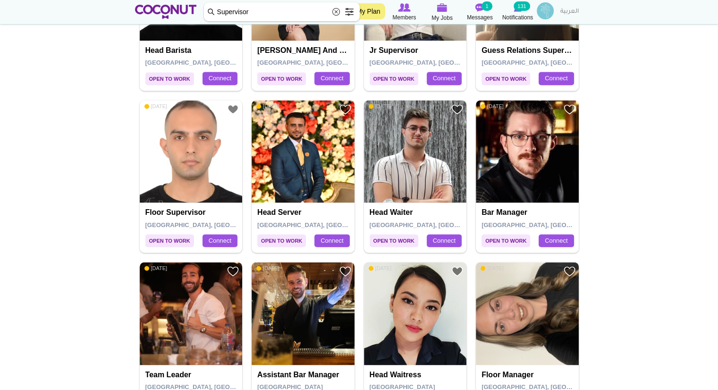
scroll to position [1344, 0]
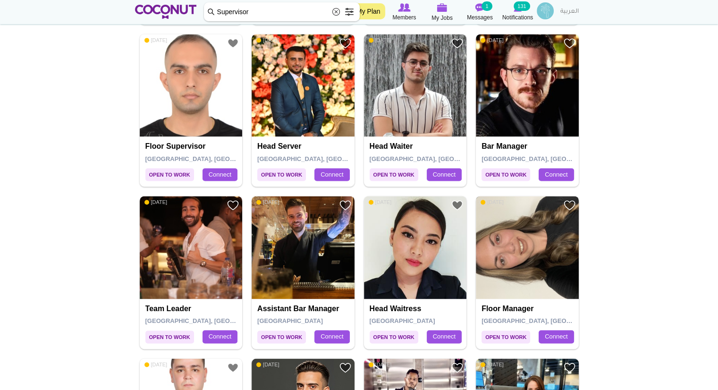
click at [533, 250] on img at bounding box center [527, 247] width 103 height 103
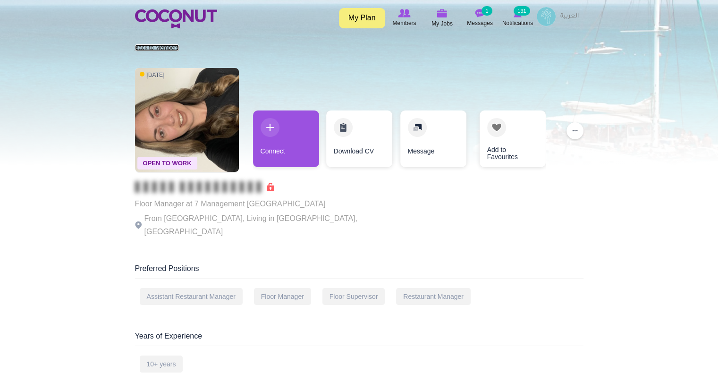
click at [162, 44] on link "Back to Members" at bounding box center [157, 47] width 44 height 7
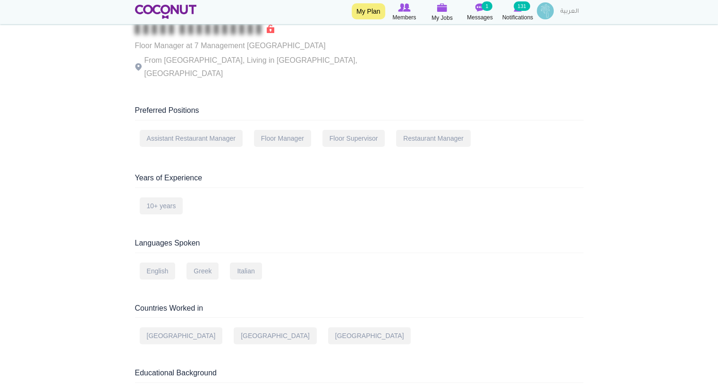
scroll to position [158, 0]
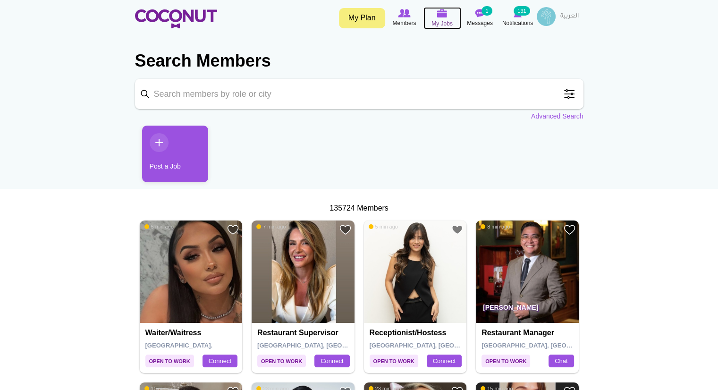
click at [438, 19] on span "My Jobs" at bounding box center [441, 23] width 21 height 9
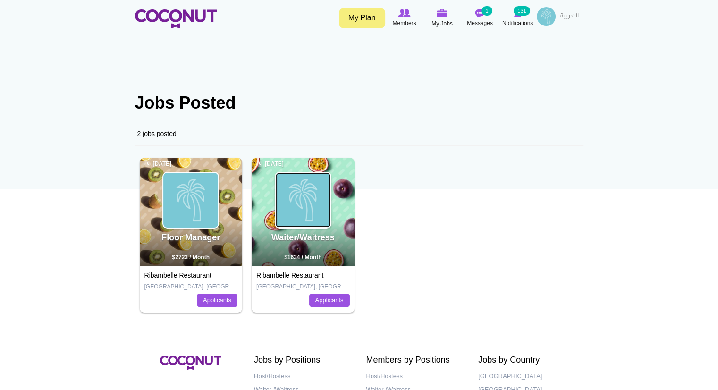
click at [324, 214] on img at bounding box center [303, 200] width 55 height 55
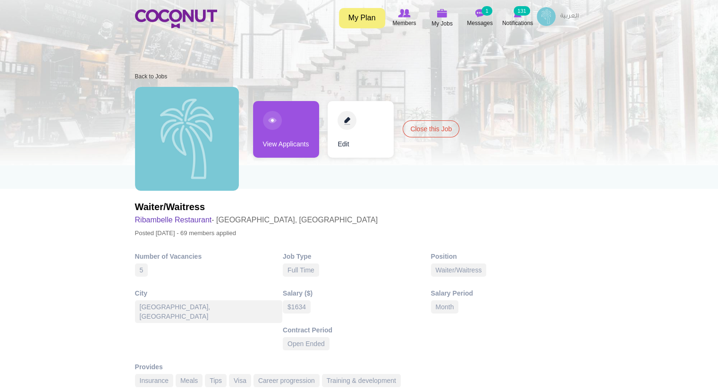
click at [286, 136] on link "View Applicants" at bounding box center [286, 129] width 66 height 57
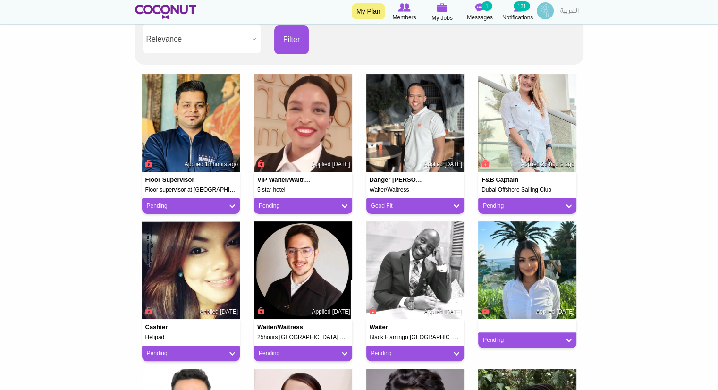
scroll to position [218, 0]
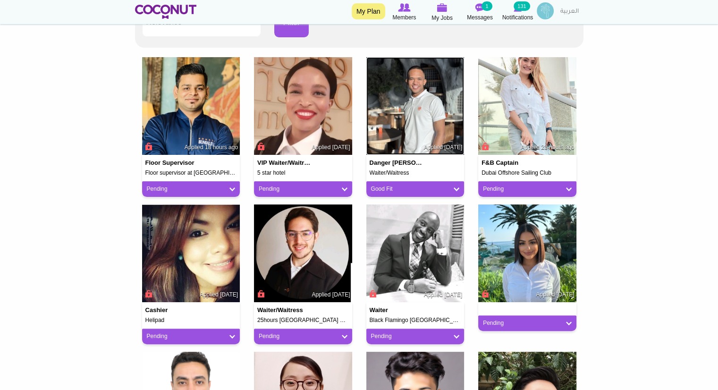
click at [396, 116] on img at bounding box center [415, 106] width 98 height 98
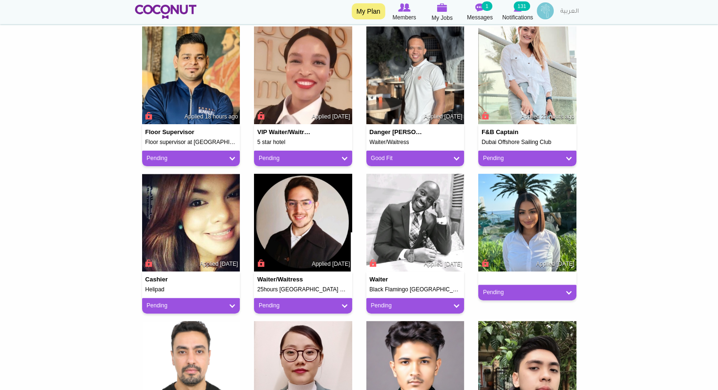
scroll to position [255, 0]
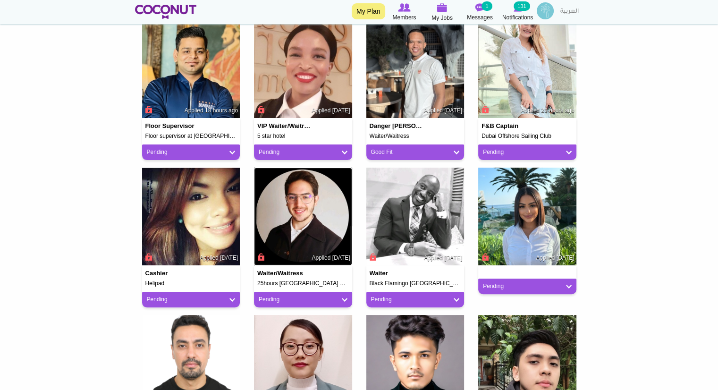
click at [313, 206] on img at bounding box center [303, 217] width 98 height 98
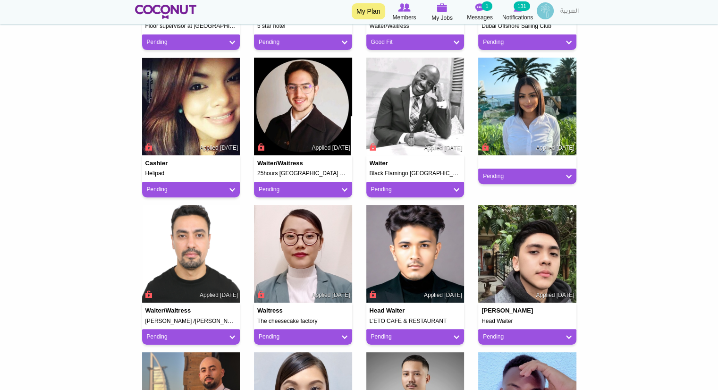
scroll to position [353, 0]
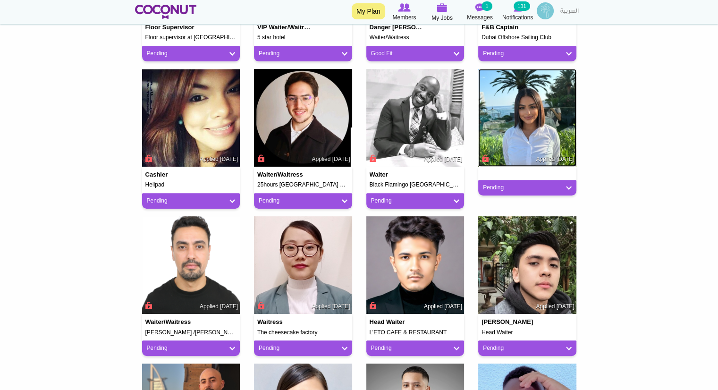
click at [526, 105] on img at bounding box center [527, 118] width 98 height 98
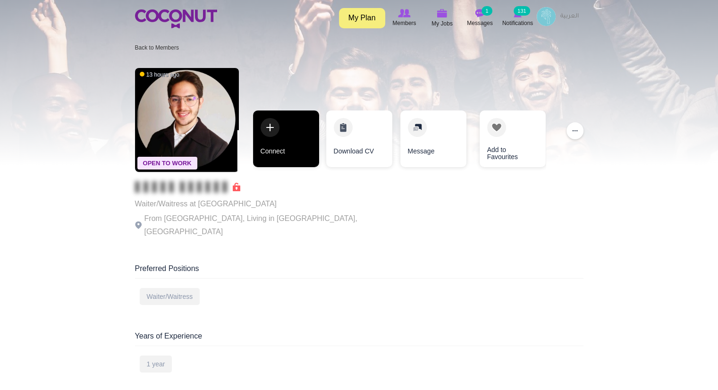
click at [279, 152] on link "Connect" at bounding box center [286, 138] width 66 height 57
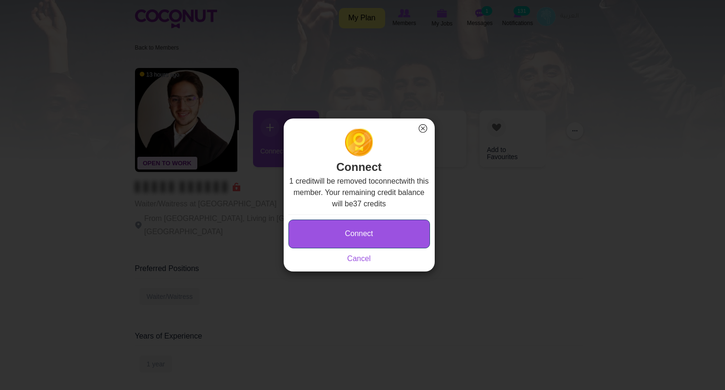
click at [375, 234] on button "Connect" at bounding box center [359, 233] width 142 height 29
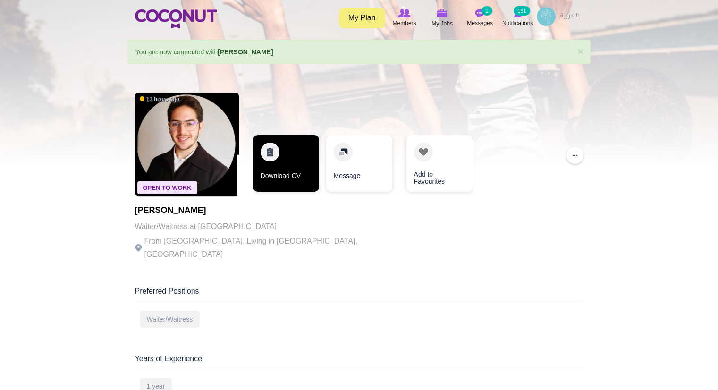
click at [274, 155] on link "Download CV" at bounding box center [286, 163] width 66 height 57
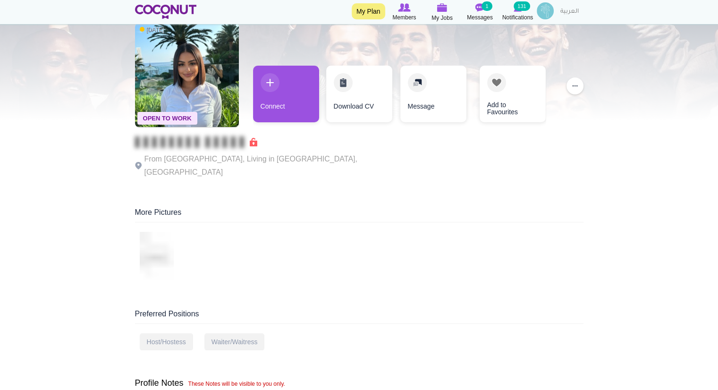
scroll to position [46, 0]
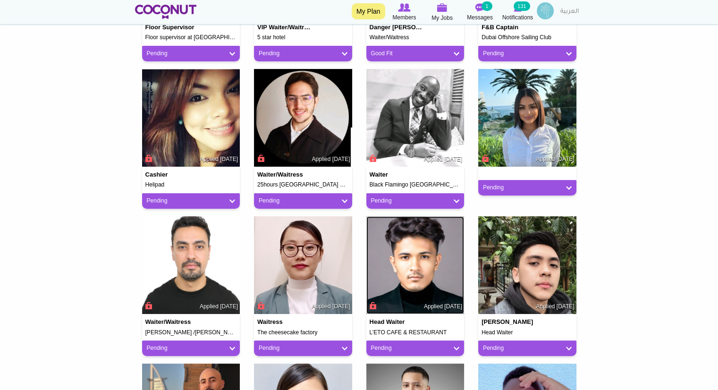
click at [445, 295] on img at bounding box center [415, 265] width 98 height 98
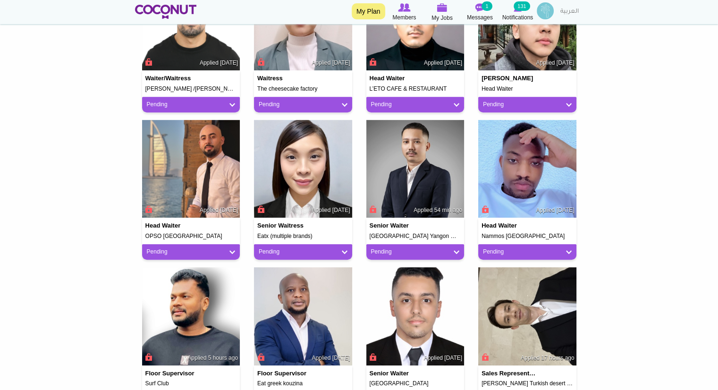
scroll to position [597, 0]
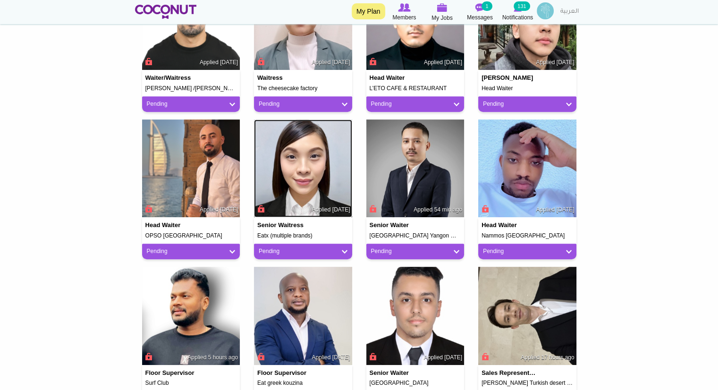
click at [300, 177] on img at bounding box center [303, 168] width 98 height 98
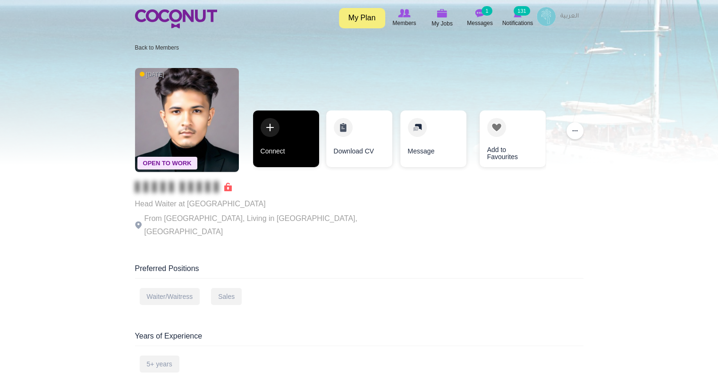
click at [278, 134] on link "Connect" at bounding box center [286, 138] width 66 height 57
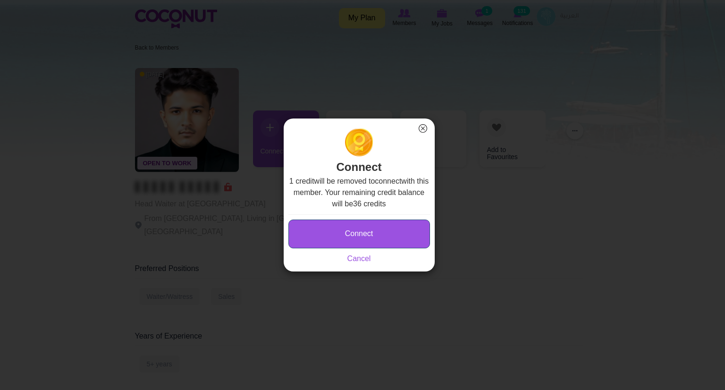
click at [385, 225] on button "Connect" at bounding box center [359, 233] width 142 height 29
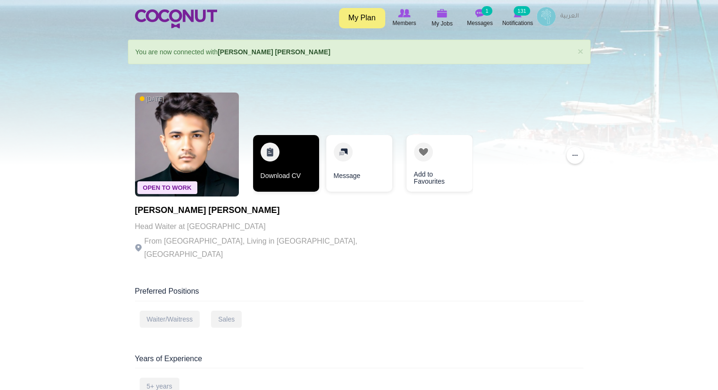
click at [302, 176] on link "Download CV" at bounding box center [286, 163] width 66 height 57
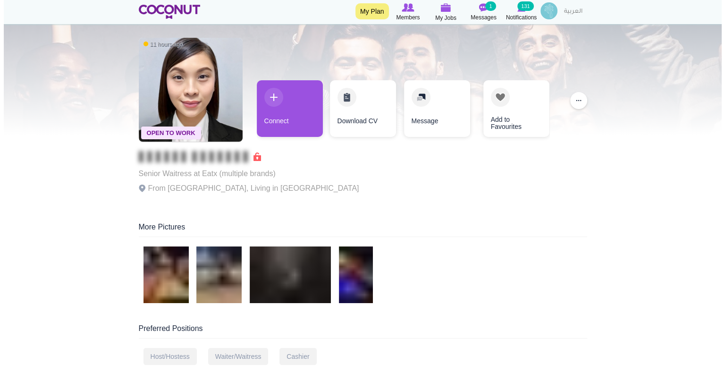
scroll to position [31, 0]
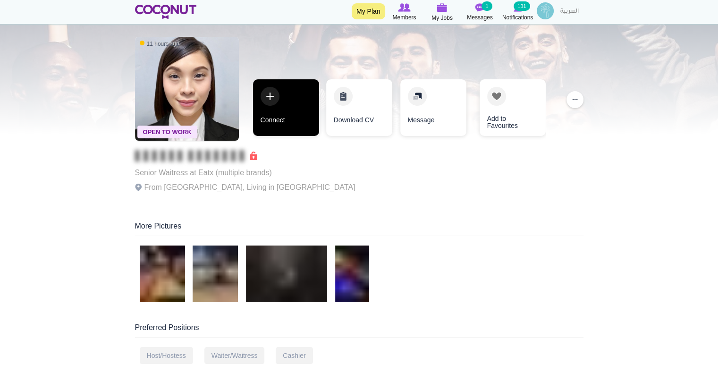
click at [272, 107] on link "Connect" at bounding box center [286, 107] width 66 height 57
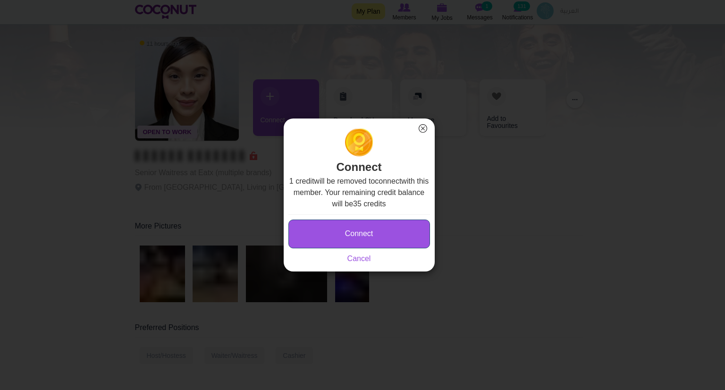
click at [389, 235] on button "Connect" at bounding box center [359, 233] width 142 height 29
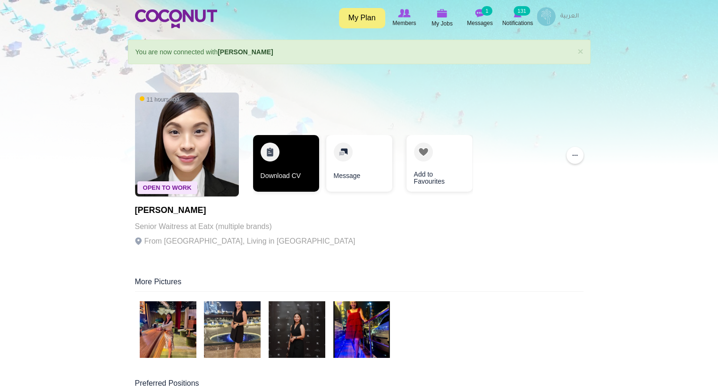
click at [291, 167] on link "Download CV" at bounding box center [286, 163] width 66 height 57
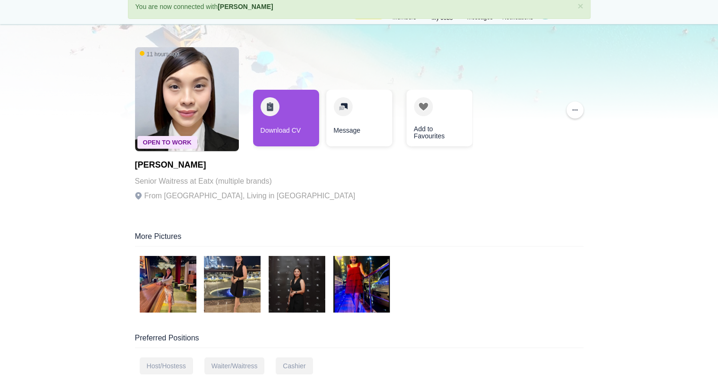
scroll to position [86, 0]
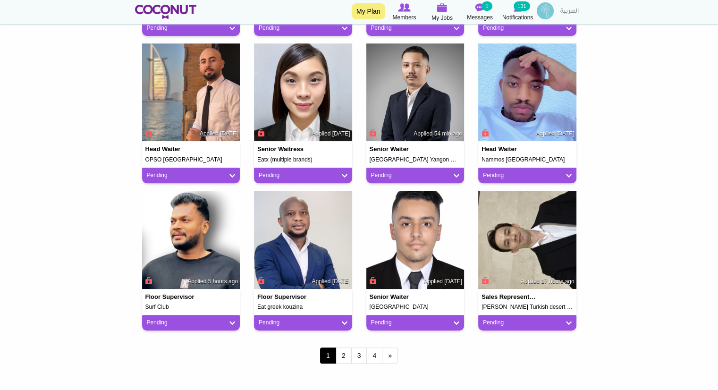
scroll to position [679, 0]
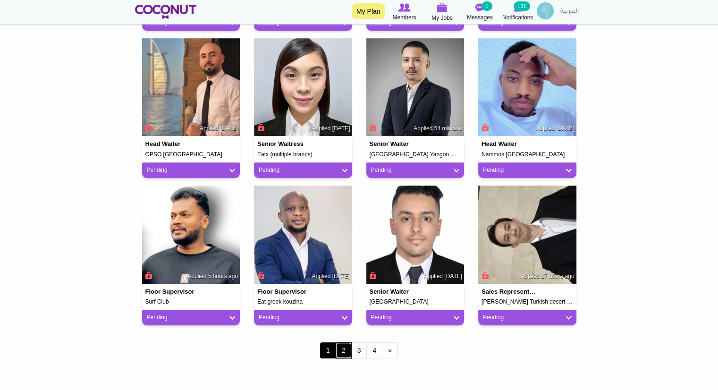
click at [343, 349] on link "2" at bounding box center [343, 350] width 16 height 16
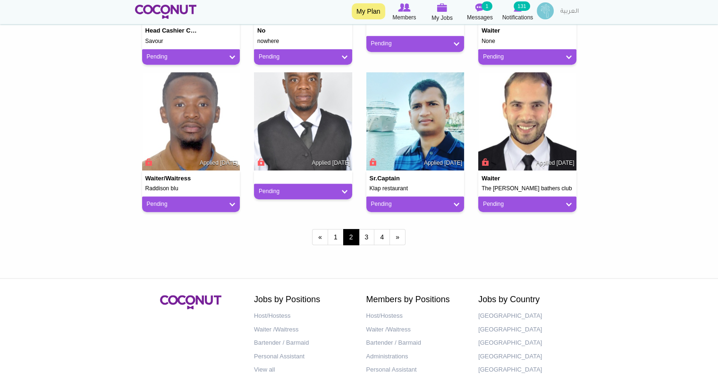
scroll to position [832, 0]
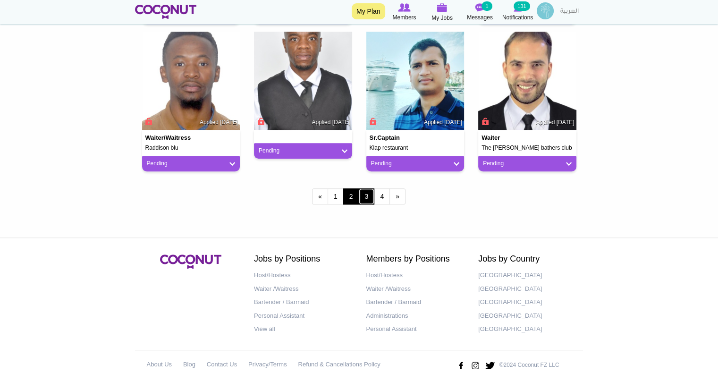
click at [366, 194] on link "3" at bounding box center [367, 196] width 16 height 16
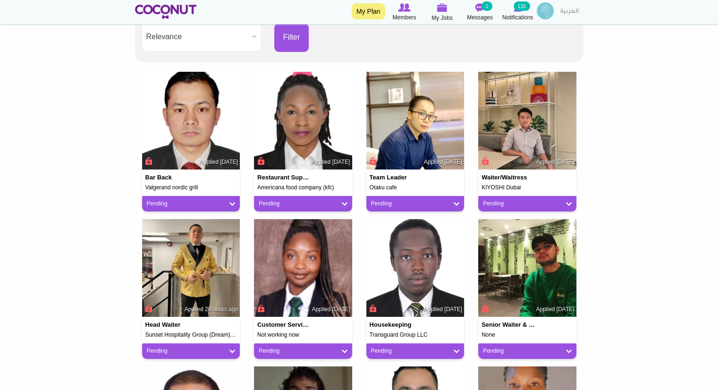
scroll to position [205, 0]
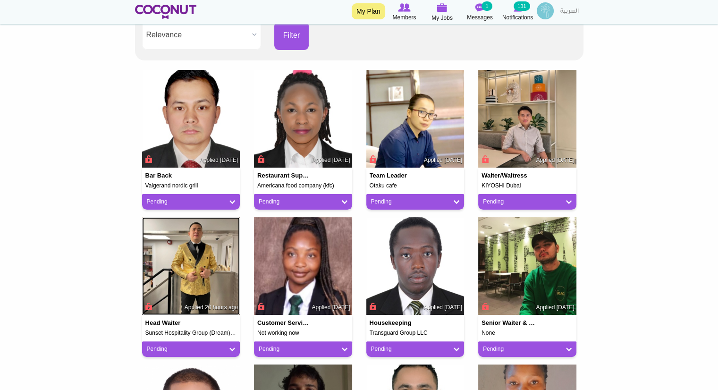
click at [198, 288] on img at bounding box center [191, 266] width 98 height 98
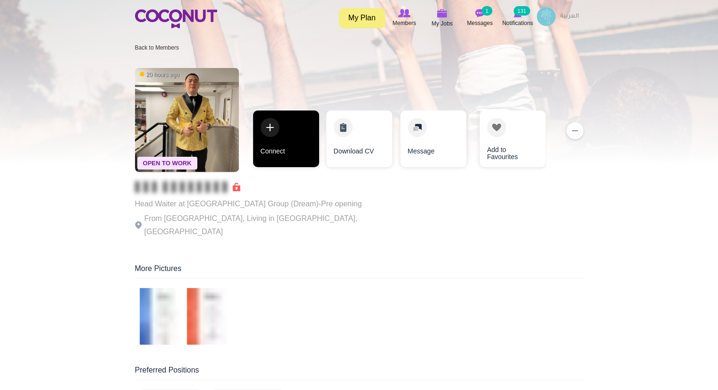
click at [276, 149] on link "Connect" at bounding box center [286, 138] width 66 height 57
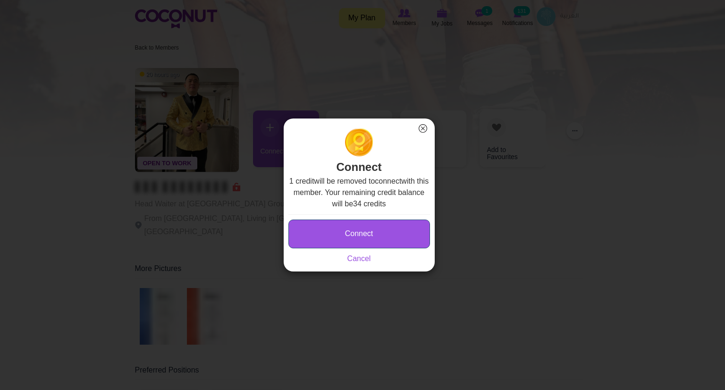
click at [378, 232] on button "Connect" at bounding box center [359, 233] width 142 height 29
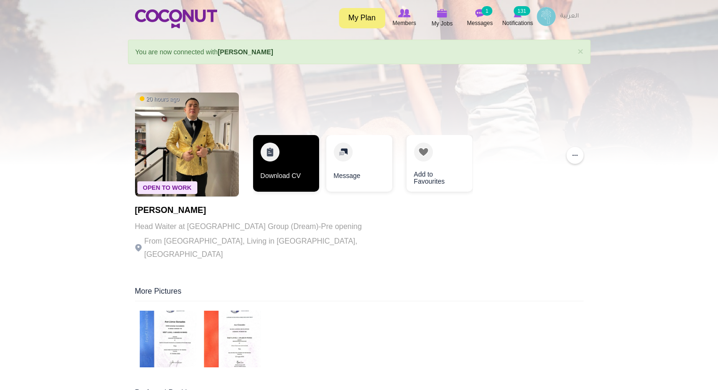
click at [291, 158] on link "Download CV" at bounding box center [286, 163] width 66 height 57
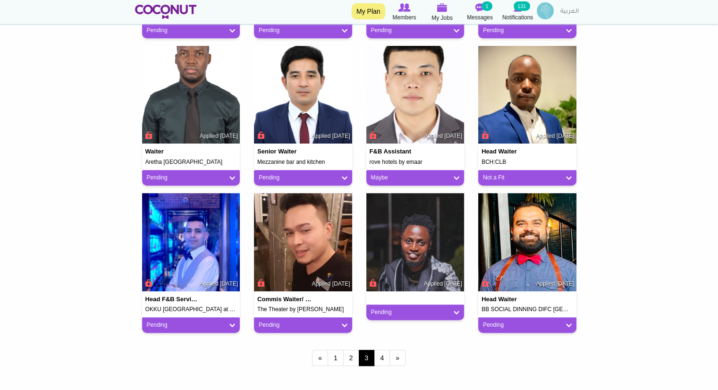
scroll to position [692, 0]
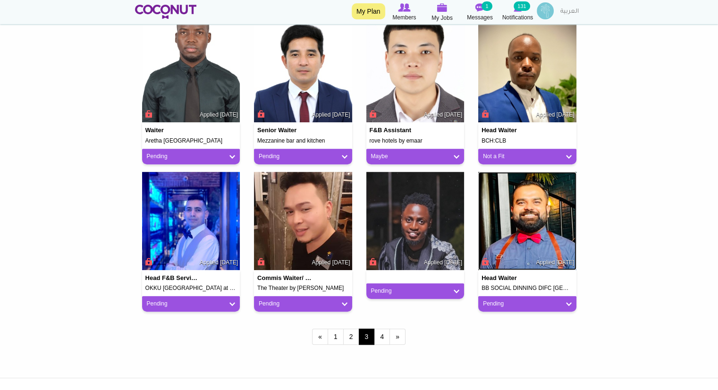
click at [524, 228] on img at bounding box center [527, 221] width 98 height 98
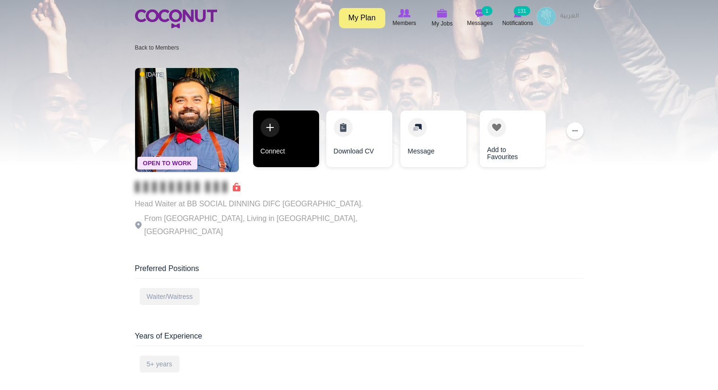
click at [274, 147] on link "Connect" at bounding box center [286, 138] width 66 height 57
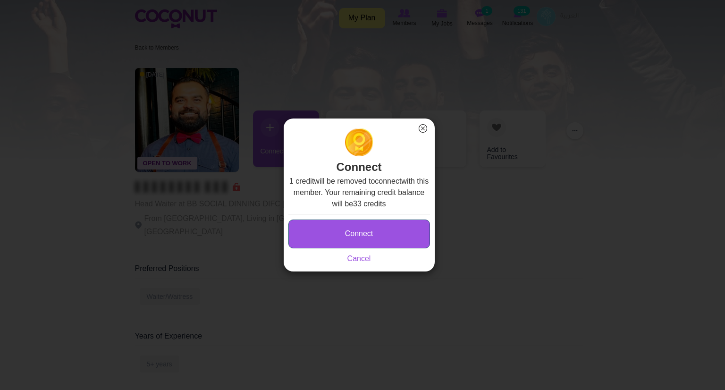
click at [367, 221] on button "Connect" at bounding box center [359, 233] width 142 height 29
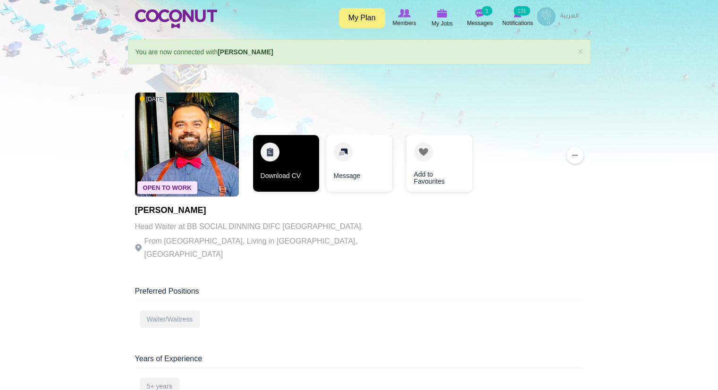
click at [292, 174] on link "Download CV" at bounding box center [286, 163] width 66 height 57
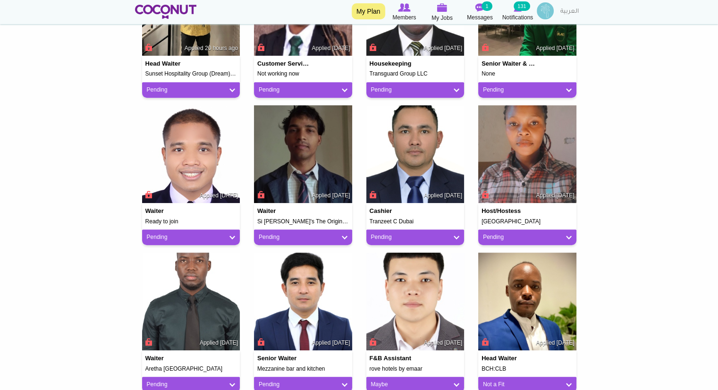
scroll to position [692, 0]
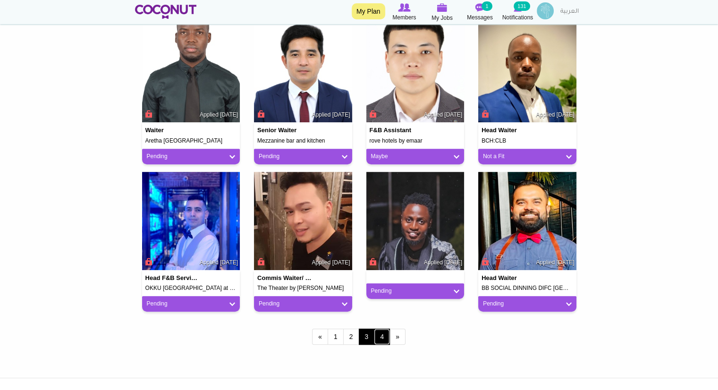
click at [379, 343] on link "4" at bounding box center [382, 336] width 16 height 16
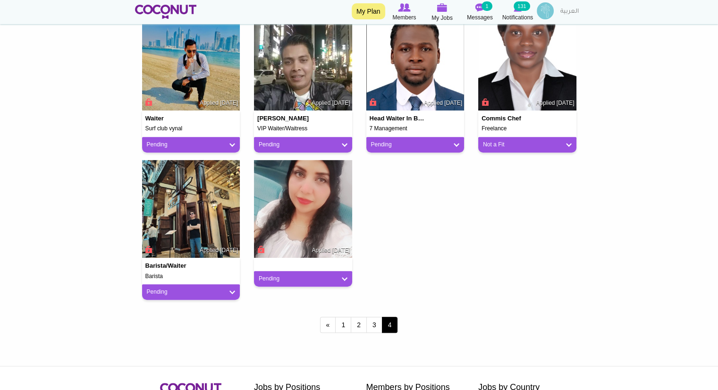
scroll to position [420, 0]
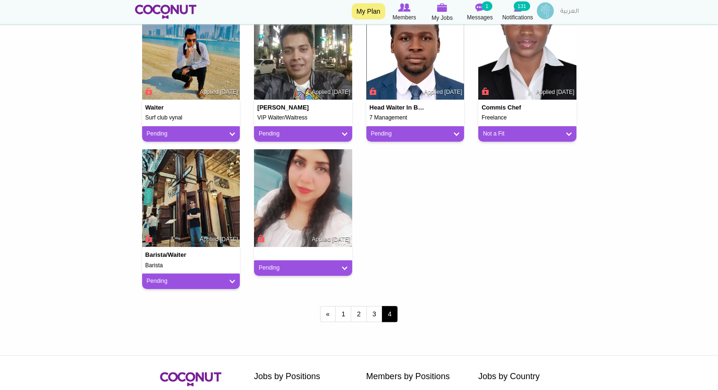
drag, startPoint x: 371, startPoint y: 316, endPoint x: 294, endPoint y: 307, distance: 76.9
click at [294, 307] on div "« first ‹ previous 1 2 3 4" at bounding box center [359, 314] width 448 height 37
click at [377, 319] on link "3" at bounding box center [374, 314] width 16 height 16
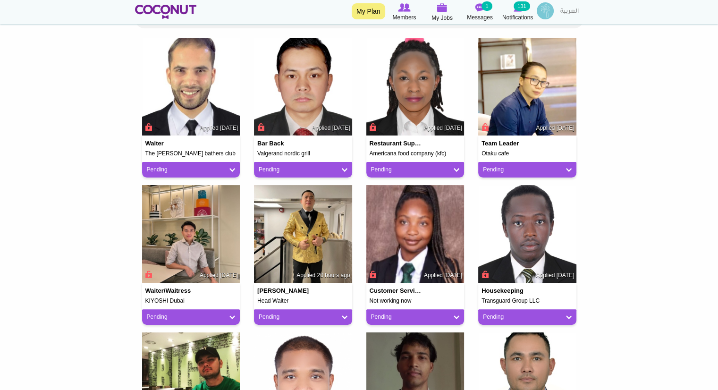
scroll to position [237, 0]
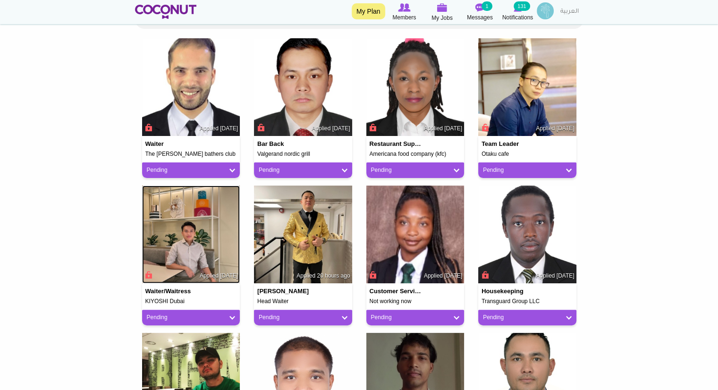
click at [192, 226] on img at bounding box center [191, 234] width 98 height 98
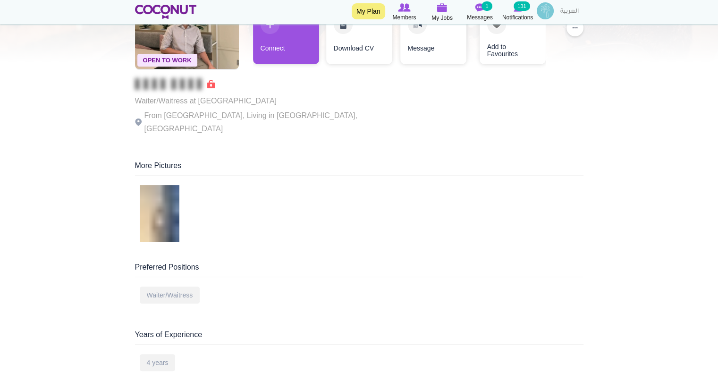
scroll to position [50, 0]
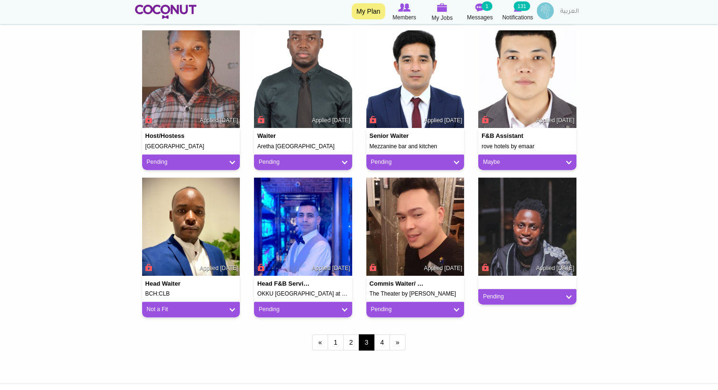
scroll to position [832, 0]
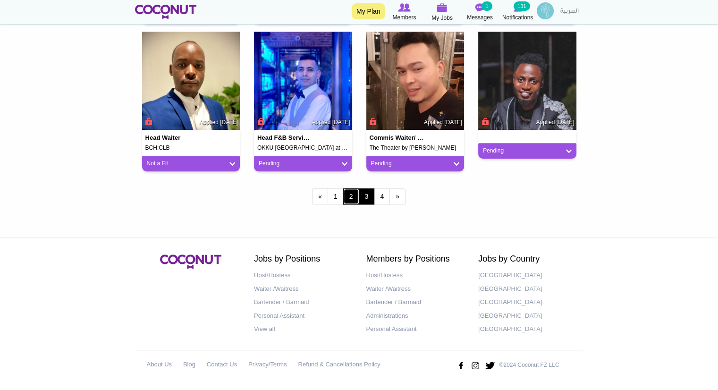
click at [346, 197] on link "2" at bounding box center [351, 196] width 16 height 16
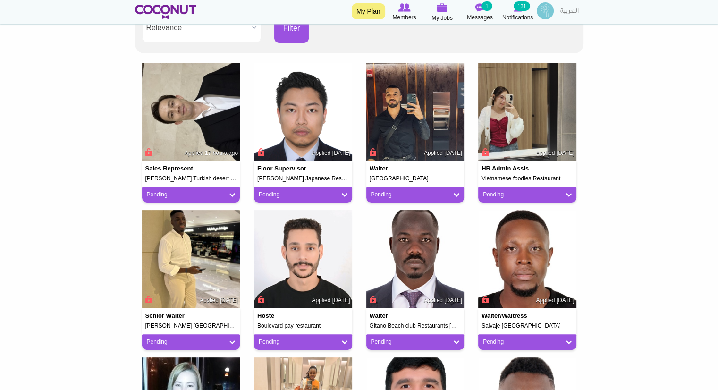
scroll to position [213, 0]
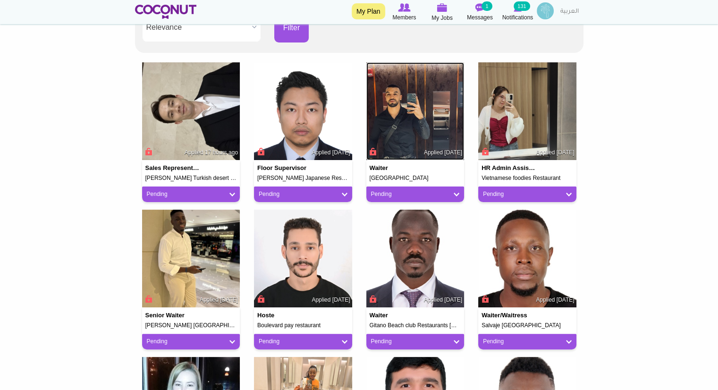
click at [410, 106] on img at bounding box center [415, 111] width 98 height 98
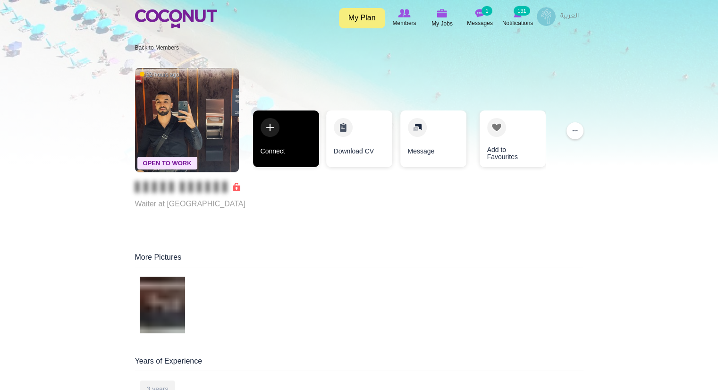
click at [287, 148] on link "Connect" at bounding box center [286, 138] width 66 height 57
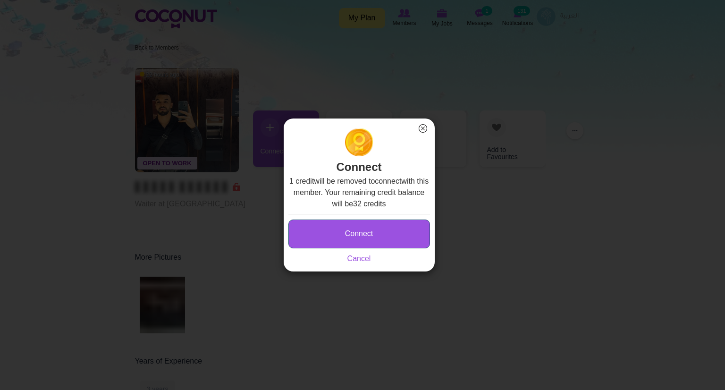
click at [352, 232] on button "Connect" at bounding box center [359, 233] width 142 height 29
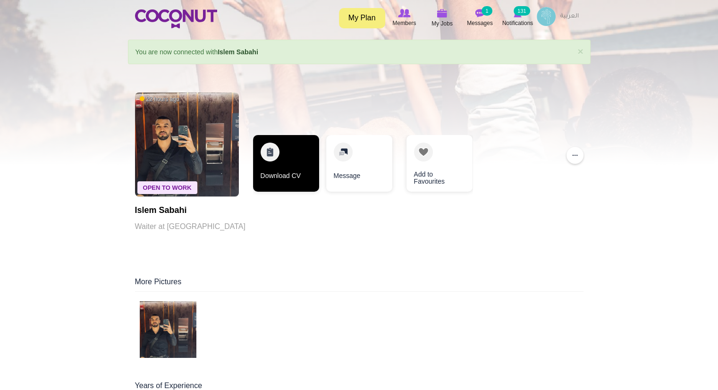
click at [299, 159] on link "Download CV" at bounding box center [286, 163] width 66 height 57
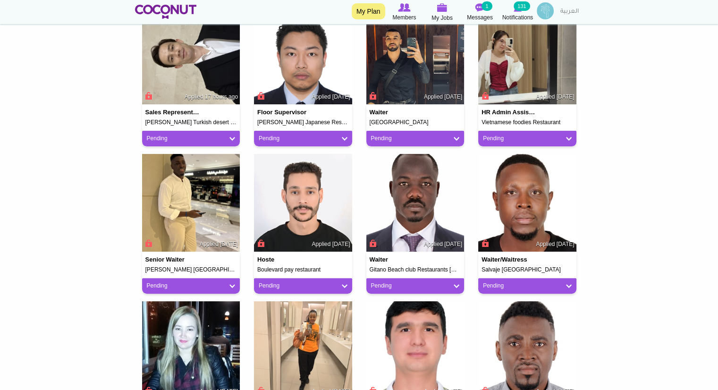
scroll to position [269, 0]
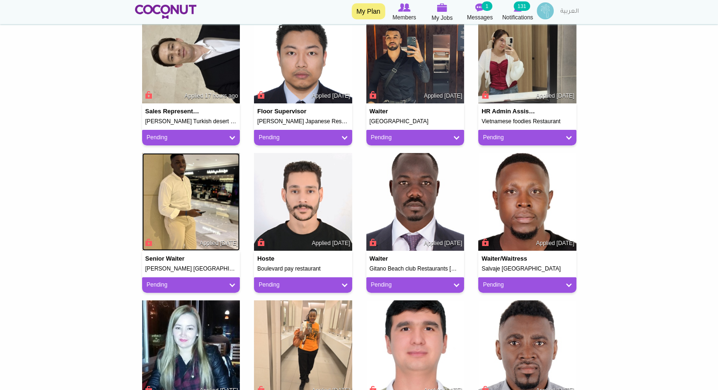
click at [174, 214] on img at bounding box center [191, 202] width 98 height 98
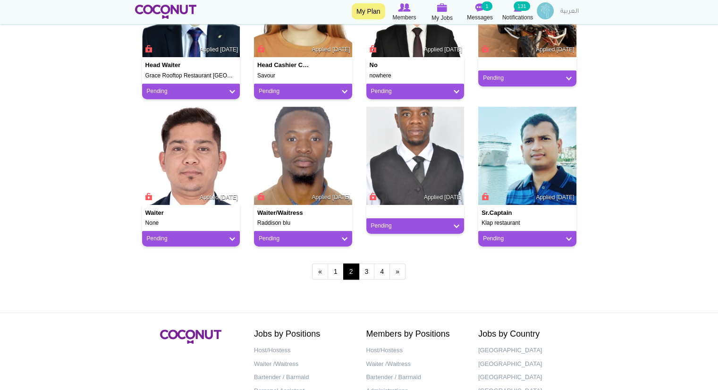
scroll to position [797, 0]
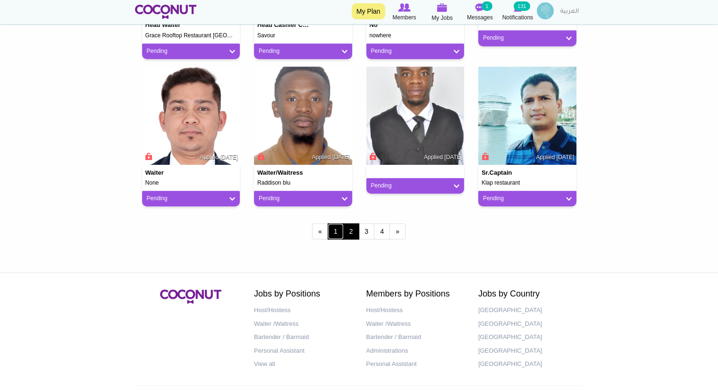
click at [336, 230] on link "1" at bounding box center [335, 231] width 16 height 16
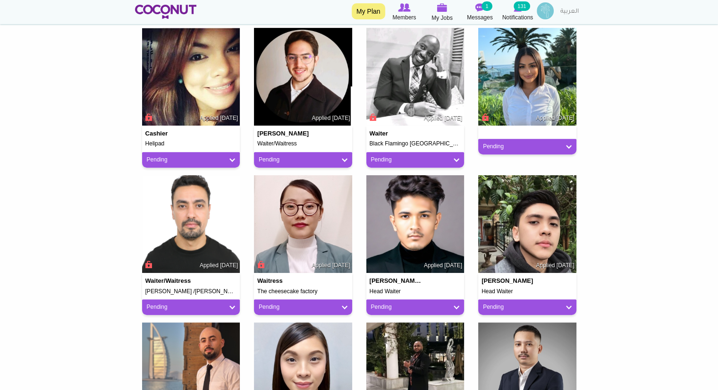
scroll to position [556, 0]
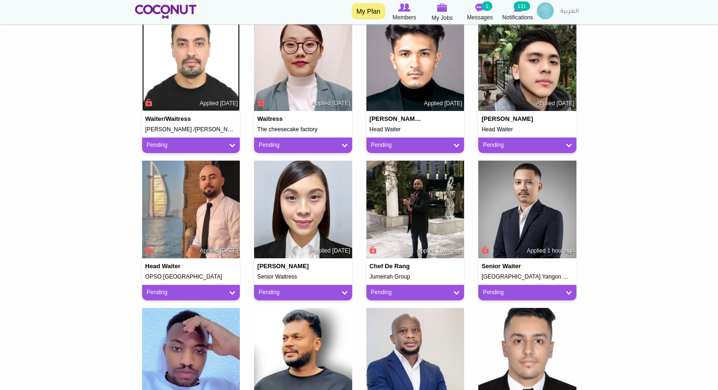
click at [186, 55] on img at bounding box center [191, 62] width 98 height 98
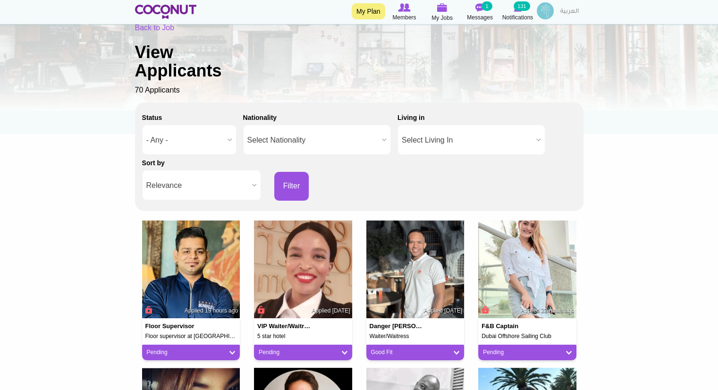
scroll to position [55, 0]
click at [301, 276] on img at bounding box center [303, 269] width 98 height 98
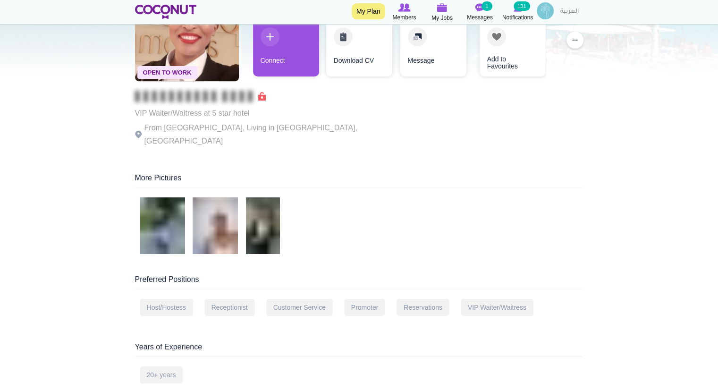
scroll to position [65, 0]
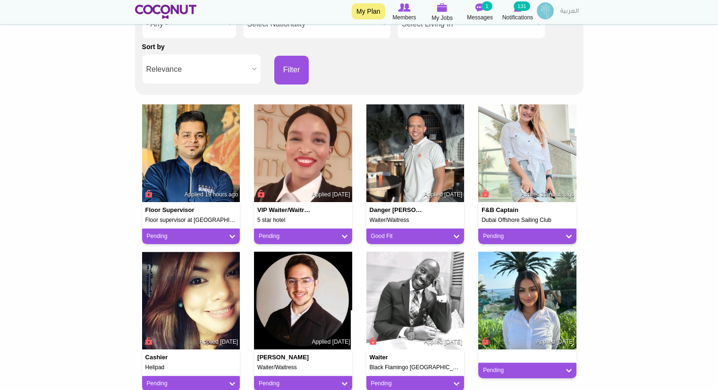
scroll to position [171, 0]
